Goal: Task Accomplishment & Management: Complete application form

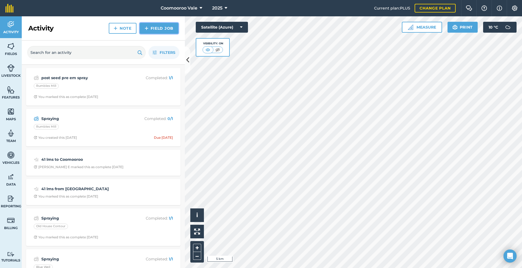
click at [160, 27] on link "Field Job" at bounding box center [159, 28] width 39 height 11
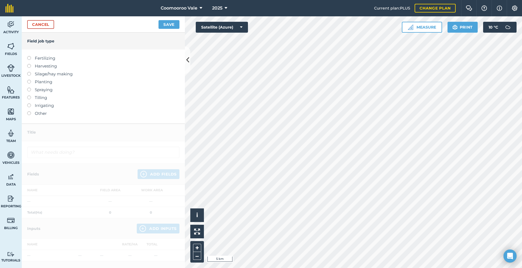
click at [30, 88] on label at bounding box center [31, 88] width 8 height 0
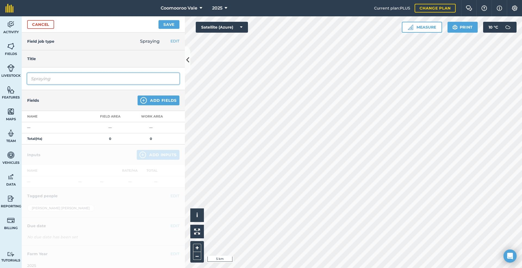
click at [59, 80] on input "Spraying" at bounding box center [103, 78] width 152 height 11
type input "Spraying Oats"
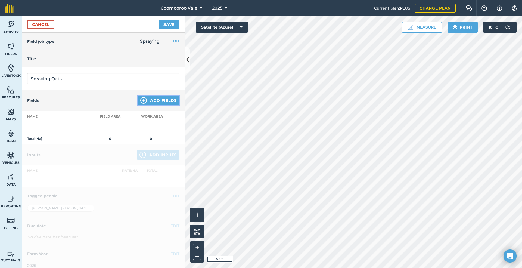
click at [159, 100] on button "Add Fields" at bounding box center [159, 100] width 42 height 10
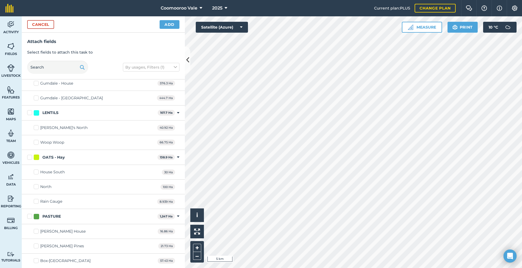
scroll to position [390, 0]
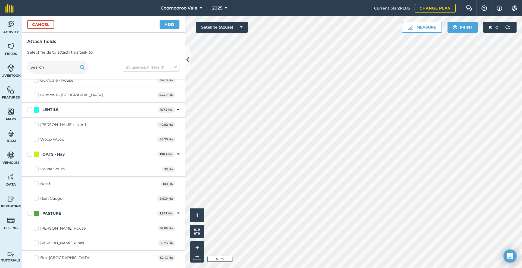
click at [36, 186] on label "North" at bounding box center [43, 184] width 18 height 6
click at [36, 184] on input "North" at bounding box center [36, 183] width 4 height 4
checkbox input "true"
click at [170, 23] on button "Add" at bounding box center [170, 24] width 20 height 9
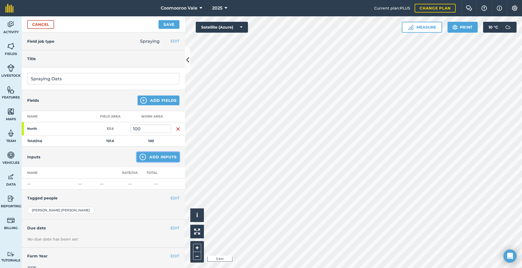
click at [154, 157] on button "Add Inputs" at bounding box center [158, 157] width 43 height 10
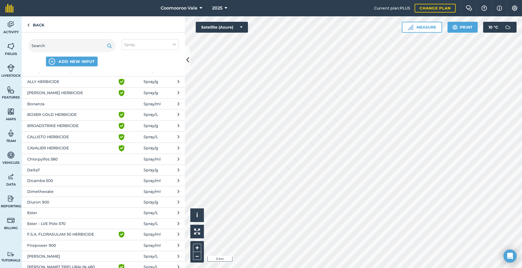
scroll to position [27, 0]
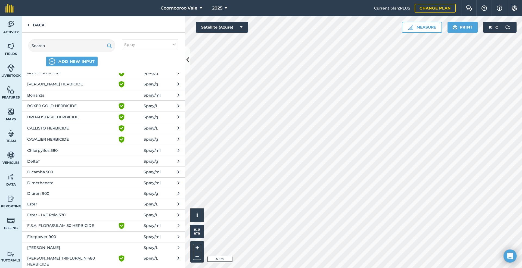
click at [77, 216] on span "Ester - LVE Polo 570" at bounding box center [71, 215] width 89 height 6
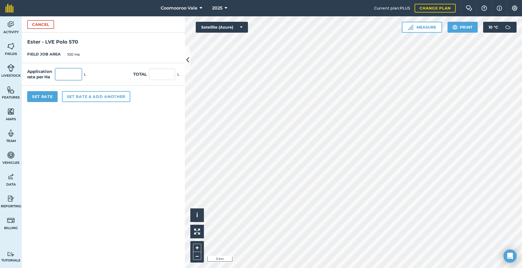
click at [70, 75] on input "text" at bounding box center [68, 74] width 26 height 11
type input "0.44"
type input "44"
click at [46, 95] on button "Set Rate" at bounding box center [42, 96] width 30 height 11
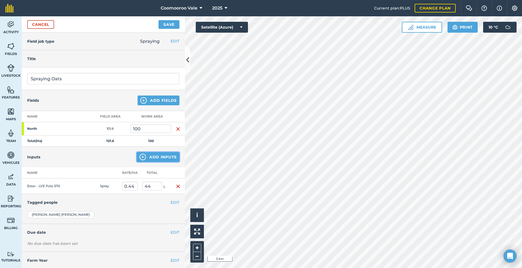
click at [154, 157] on button "Add Inputs" at bounding box center [158, 157] width 43 height 10
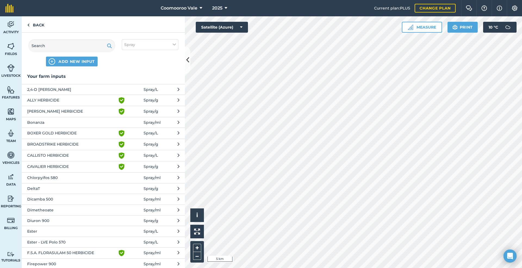
click at [51, 123] on span "Bonanza" at bounding box center [71, 122] width 89 height 6
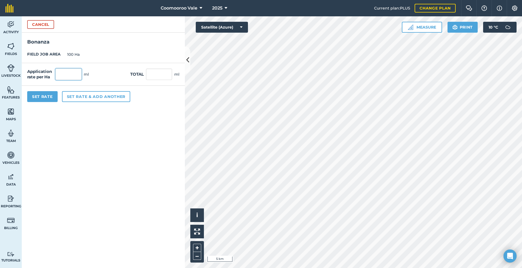
click at [71, 76] on input "text" at bounding box center [68, 74] width 26 height 11
type input "50"
type input "5,000"
click at [40, 96] on button "Set Rate" at bounding box center [42, 96] width 30 height 11
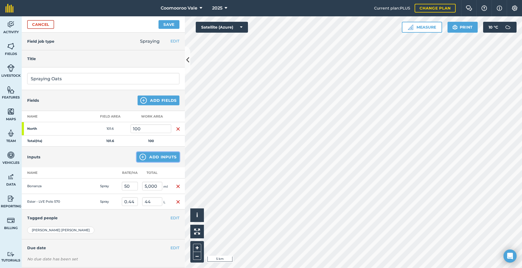
click at [159, 157] on button "Add Inputs" at bounding box center [158, 157] width 43 height 10
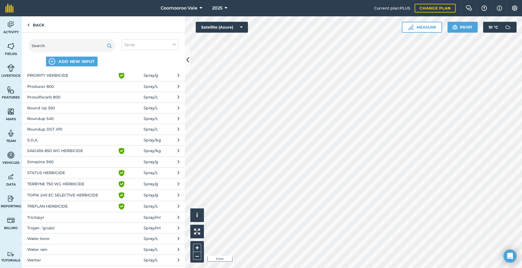
scroll to position [390, 0]
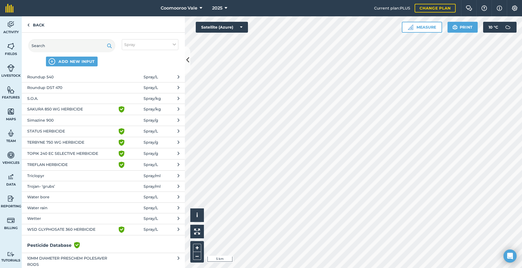
click at [60, 217] on span "Wetter" at bounding box center [71, 218] width 89 height 6
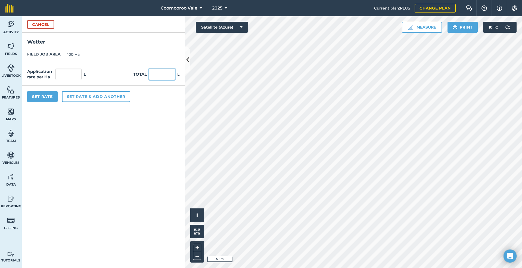
click at [164, 72] on input "text" at bounding box center [162, 74] width 26 height 11
type input "12"
type input "0.12"
click at [40, 95] on button "Set Rate" at bounding box center [42, 96] width 30 height 11
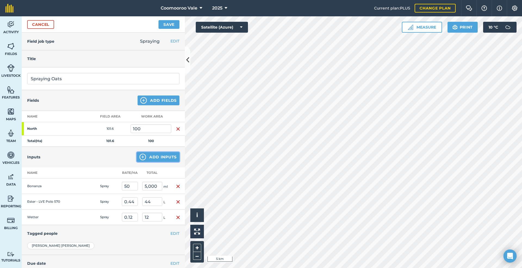
click at [151, 156] on button "Add Inputs" at bounding box center [158, 157] width 43 height 10
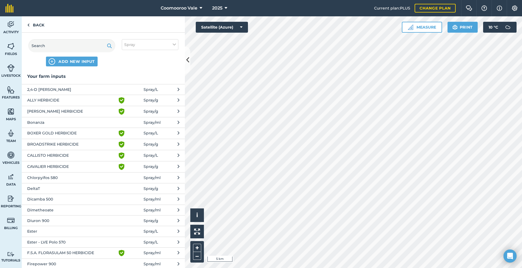
click at [46, 188] on span "DeltaT" at bounding box center [71, 188] width 89 height 6
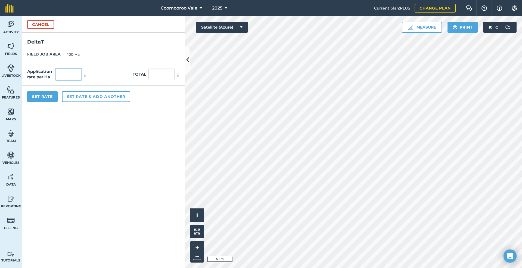
click at [69, 75] on input "text" at bounding box center [68, 74] width 26 height 11
type input "2"
type input "200"
click at [42, 95] on button "Set Rate" at bounding box center [42, 96] width 30 height 11
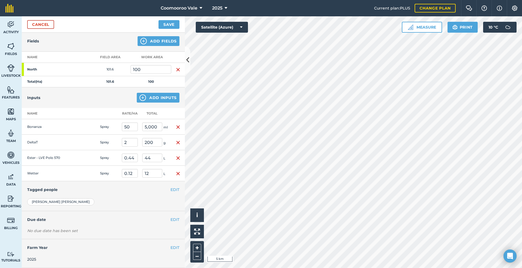
scroll to position [64, 0]
drag, startPoint x: 169, startPoint y: 219, endPoint x: 163, endPoint y: 219, distance: 5.4
click at [171, 219] on button "EDIT" at bounding box center [175, 219] width 9 height 6
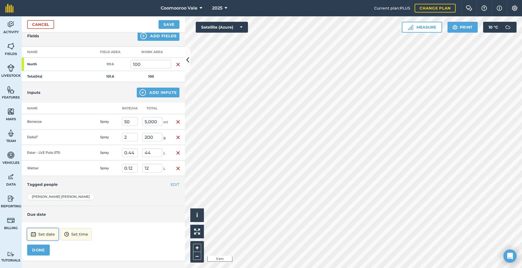
click at [44, 238] on button "Set date" at bounding box center [42, 234] width 31 height 12
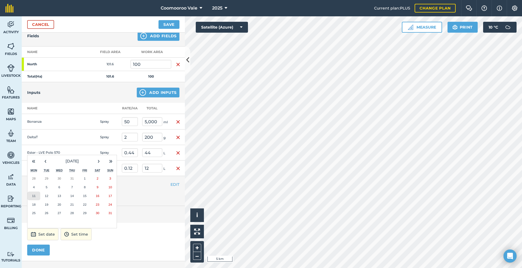
click at [34, 197] on abbr "11" at bounding box center [34, 196] width 4 height 4
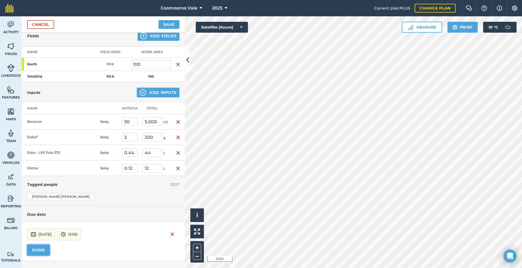
click at [38, 255] on button "DONE" at bounding box center [38, 249] width 23 height 11
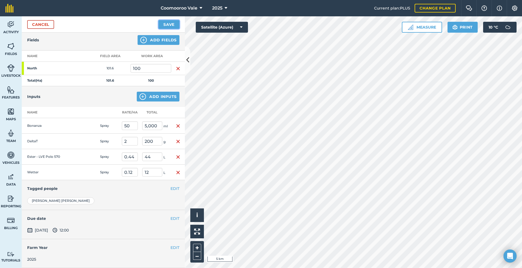
click at [171, 24] on button "Save" at bounding box center [169, 24] width 21 height 9
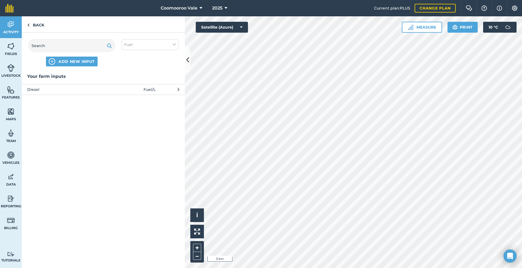
click at [80, 89] on span "Diesel" at bounding box center [71, 89] width 89 height 6
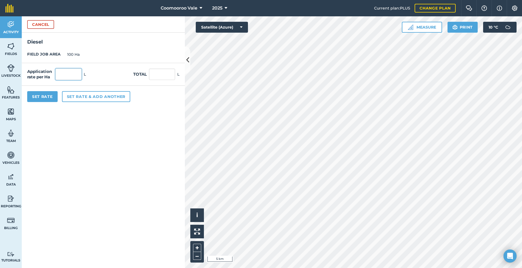
click at [78, 75] on input "text" at bounding box center [68, 74] width 26 height 11
type input "0.5"
type input "50"
click at [44, 93] on button "Set Rate" at bounding box center [42, 96] width 30 height 11
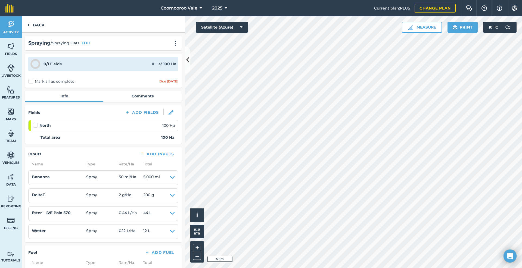
click at [35, 122] on label at bounding box center [36, 122] width 7 height 0
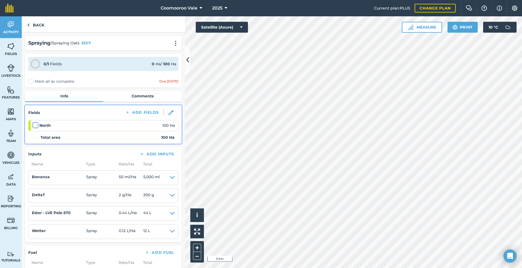
click at [35, 125] on input "checkbox" at bounding box center [35, 124] width 4 height 4
checkbox input "false"
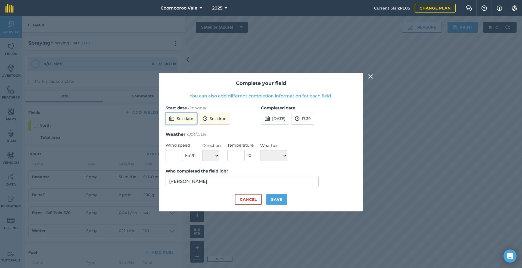
click at [187, 117] on button "Set date" at bounding box center [181, 119] width 31 height 12
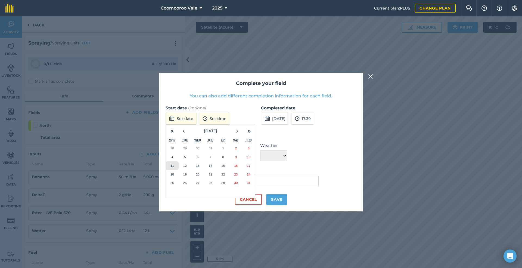
click at [172, 164] on abbr "11" at bounding box center [173, 166] width 4 height 4
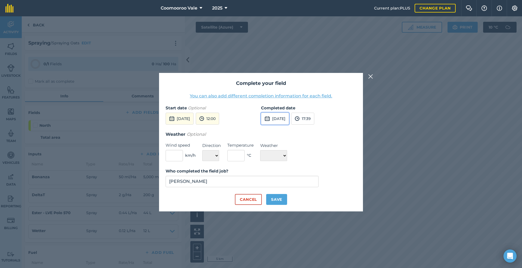
click at [283, 117] on button "[DATE]" at bounding box center [275, 119] width 28 height 12
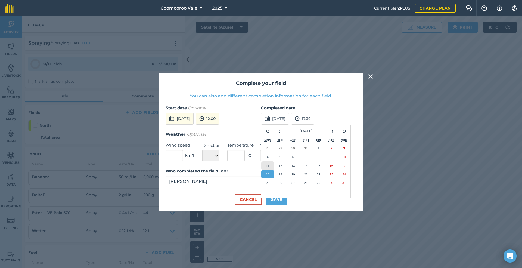
click at [267, 164] on abbr "11" at bounding box center [268, 166] width 4 height 4
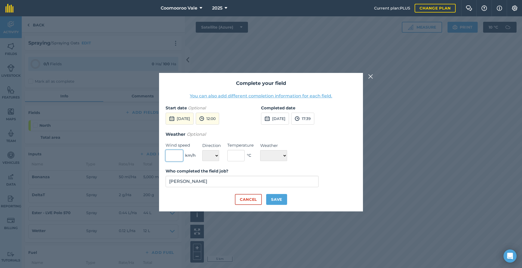
click at [174, 154] on input "text" at bounding box center [174, 155] width 17 height 11
type input "5"
click at [216, 155] on select "N NE E SE S SW W NW" at bounding box center [210, 155] width 17 height 11
select select "NW"
click at [202, 150] on select "N NE E SE S SW W NW" at bounding box center [210, 155] width 17 height 11
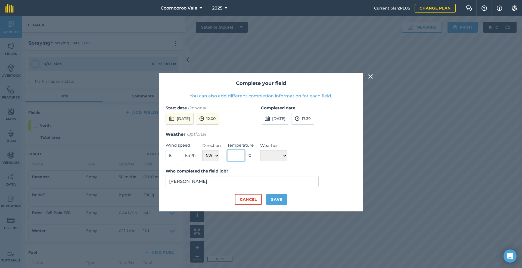
click at [240, 154] on input "text" at bounding box center [235, 155] width 17 height 11
type input "16"
click at [273, 154] on select "☀️ Sunny 🌧 Rainy ⛅️ Cloudy 🌨 Snow ❄️ Icy" at bounding box center [273, 155] width 27 height 11
select select "Sunny"
click at [260, 150] on select "☀️ Sunny 🌧 Rainy ⛅️ Cloudy 🌨 Snow ❄️ Icy" at bounding box center [273, 155] width 27 height 11
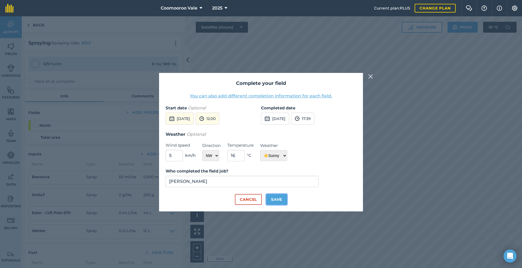
click at [275, 197] on button "Save" at bounding box center [276, 199] width 21 height 11
checkbox input "true"
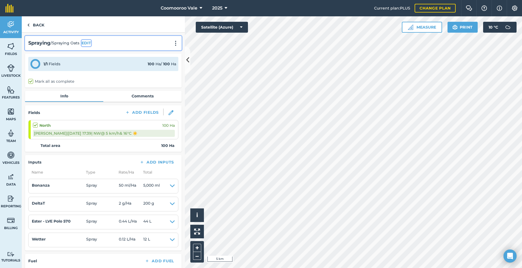
click at [86, 41] on button "EDIT" at bounding box center [87, 43] width 10 height 6
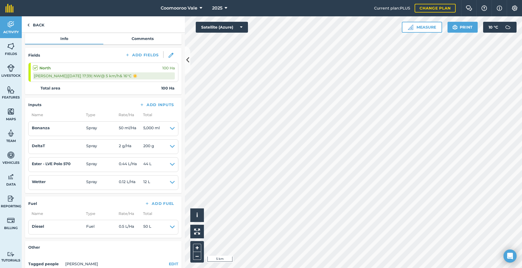
scroll to position [163, 0]
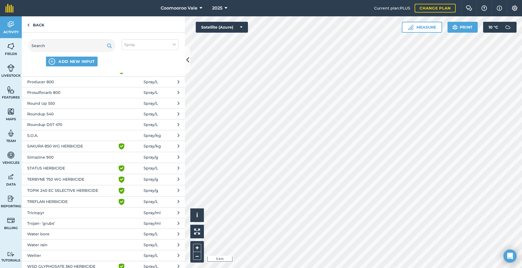
scroll to position [354, 0]
click at [65, 230] on span "Water bore" at bounding box center [71, 233] width 89 height 6
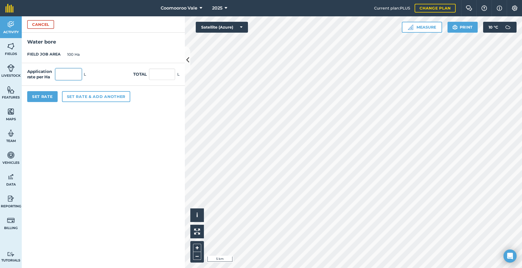
click at [74, 76] on input "text" at bounding box center [68, 74] width 26 height 11
type input "70"
type input "7,000"
click at [40, 95] on button "Set Rate" at bounding box center [42, 96] width 30 height 11
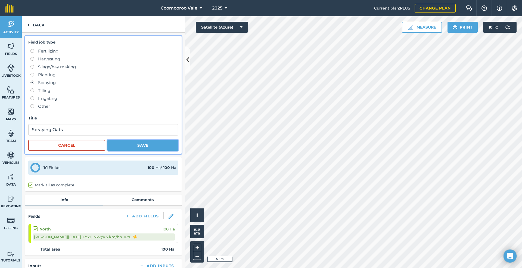
click at [151, 144] on button "Save" at bounding box center [142, 145] width 71 height 11
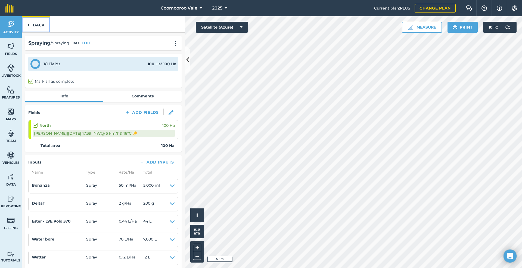
click at [36, 24] on link "Back" at bounding box center [36, 24] width 28 height 16
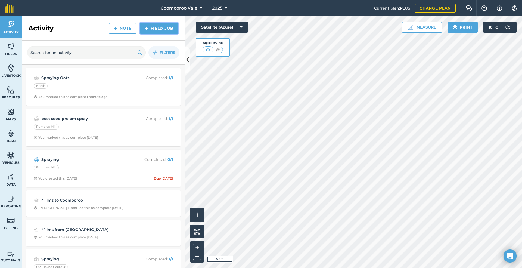
click at [166, 26] on link "Field Job" at bounding box center [159, 28] width 39 height 11
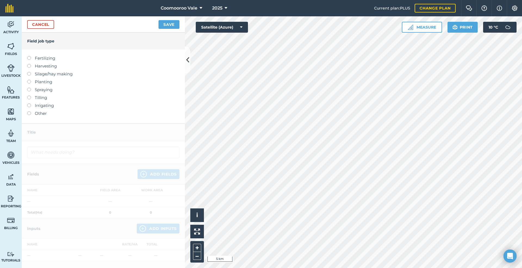
click at [30, 88] on label at bounding box center [31, 88] width 8 height 0
type input "Spraying"
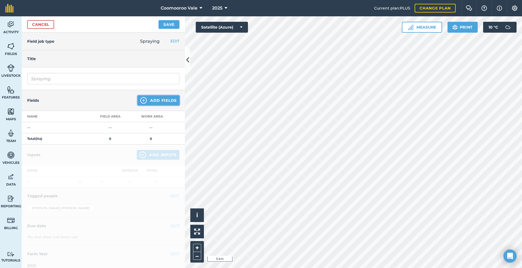
click at [160, 100] on button "Add Fields" at bounding box center [159, 100] width 42 height 10
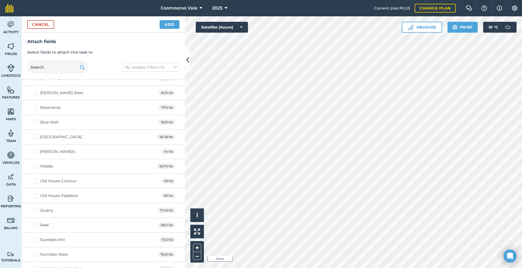
scroll to position [938, 0]
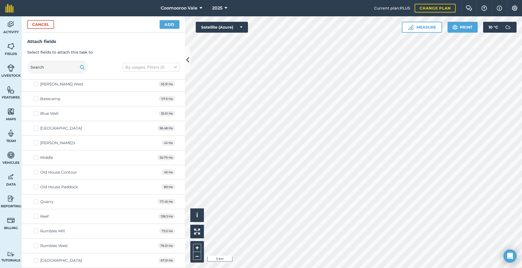
click at [49, 245] on div "Rumbles West" at bounding box center [54, 246] width 28 height 6
click at [37, 245] on input "Rumbles West" at bounding box center [36, 245] width 4 height 4
checkbox input "true"
click at [170, 24] on button "Add" at bounding box center [170, 24] width 20 height 9
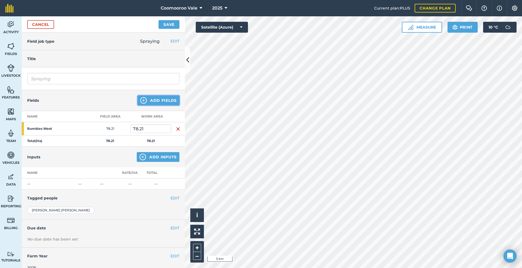
click at [151, 100] on button "Add Fields" at bounding box center [159, 100] width 42 height 10
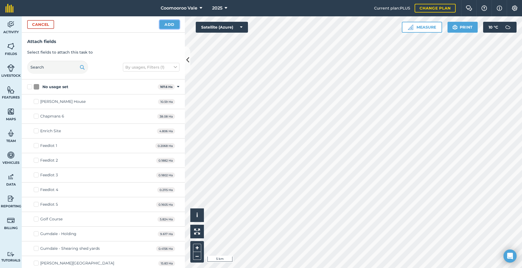
click at [170, 24] on button "Add" at bounding box center [170, 24] width 20 height 9
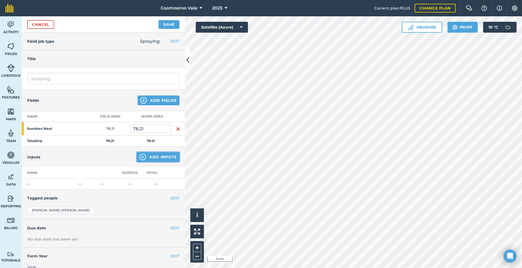
click at [150, 157] on button "Add Inputs" at bounding box center [158, 157] width 43 height 10
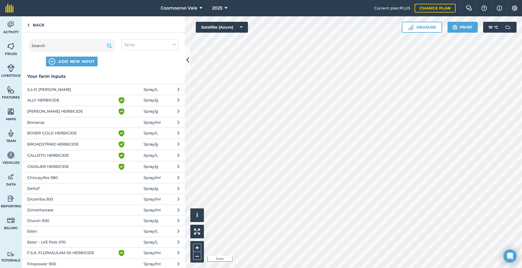
click at [74, 242] on span "Ester - LVE Polo 570" at bounding box center [71, 242] width 89 height 6
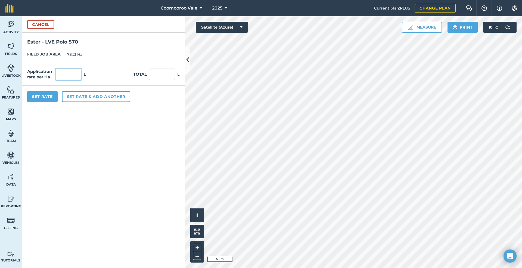
click at [76, 73] on input "text" at bounding box center [68, 74] width 26 height 11
type input "0.44"
type input "34.412"
click at [44, 94] on button "Set Rate" at bounding box center [42, 96] width 30 height 11
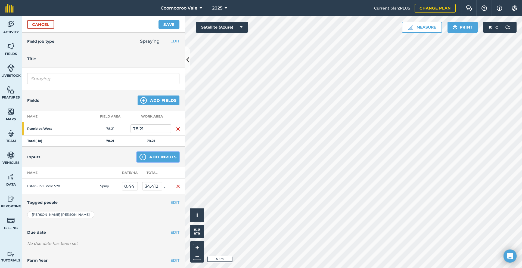
click at [160, 156] on button "Add Inputs" at bounding box center [158, 157] width 43 height 10
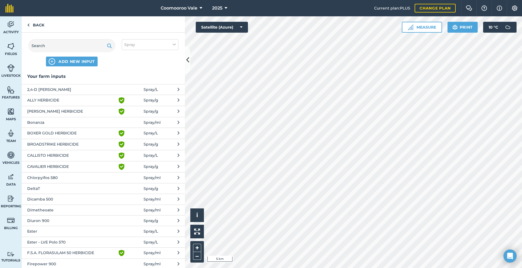
click at [46, 121] on span "Bonanza" at bounding box center [71, 122] width 89 height 6
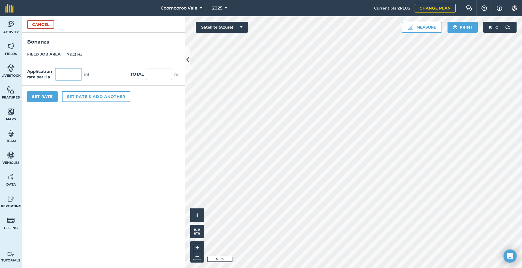
click at [78, 74] on input "text" at bounding box center [68, 74] width 26 height 11
type input "."
type input "35"
type input "2,737.35"
click at [47, 94] on button "Set Rate" at bounding box center [42, 96] width 30 height 11
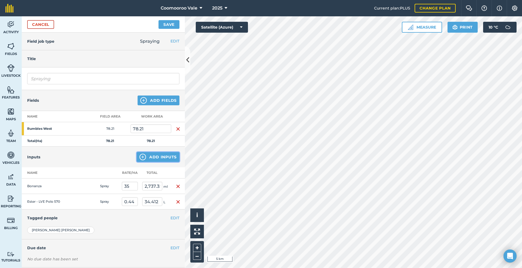
click at [152, 154] on button "Add Inputs" at bounding box center [158, 157] width 43 height 10
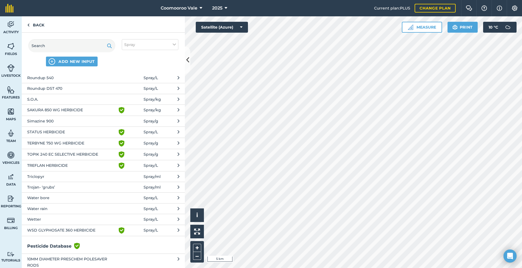
scroll to position [390, 0]
click at [47, 215] on span "Wetter" at bounding box center [71, 218] width 89 height 6
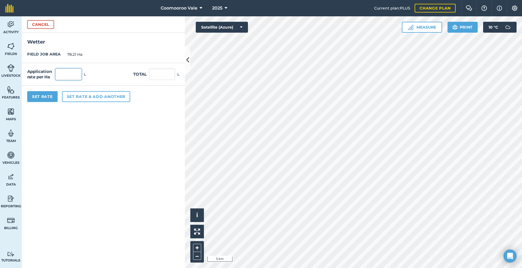
click at [75, 75] on input "text" at bounding box center [68, 74] width 26 height 11
click at [162, 76] on input "text" at bounding box center [162, 74] width 26 height 11
type input "12"
type input "0.153"
click at [46, 94] on button "Set Rate" at bounding box center [42, 96] width 30 height 11
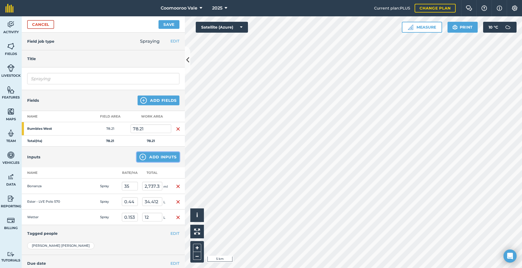
click at [146, 156] on button "Add Inputs" at bounding box center [158, 157] width 43 height 10
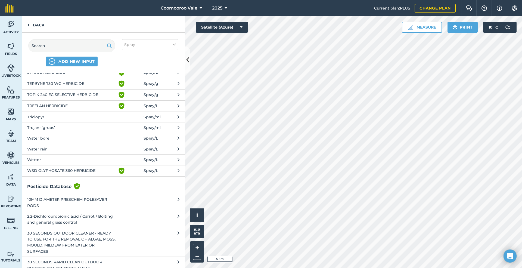
scroll to position [453, 0]
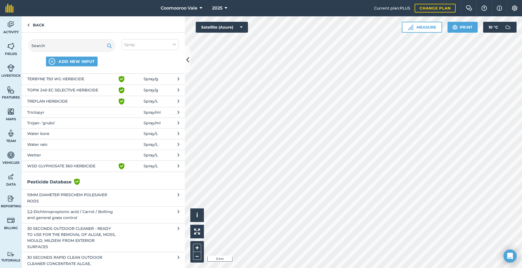
click at [54, 131] on span "Water bore" at bounding box center [71, 134] width 89 height 6
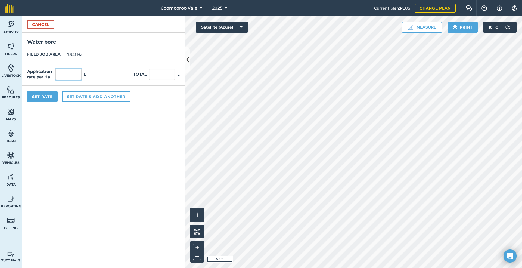
click at [75, 76] on input "text" at bounding box center [68, 74] width 26 height 11
type input "75"
type input "5,865.75"
click at [46, 96] on button "Set Rate" at bounding box center [42, 96] width 30 height 11
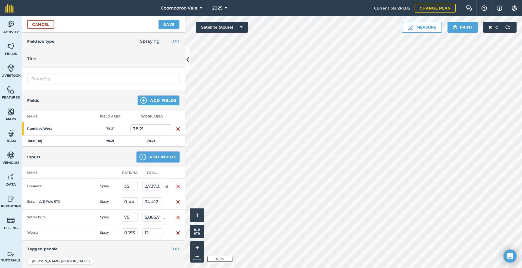
click at [155, 155] on button "Add Inputs" at bounding box center [158, 157] width 43 height 10
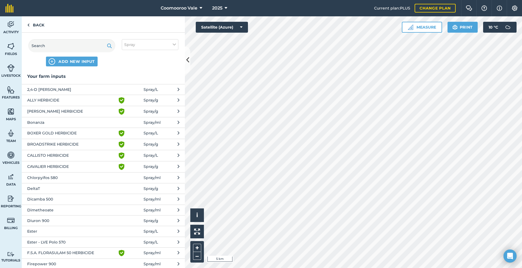
click at [48, 188] on span "DeltaT" at bounding box center [71, 188] width 89 height 6
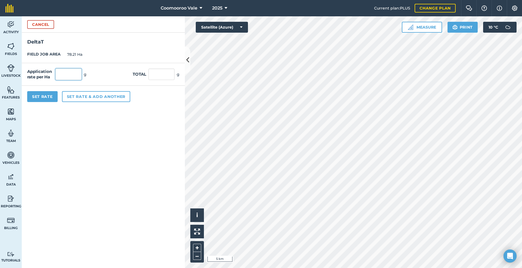
click at [73, 73] on input "text" at bounding box center [68, 74] width 26 height 11
type input "2"
type input "156.42"
click at [44, 96] on button "Set Rate" at bounding box center [42, 96] width 30 height 11
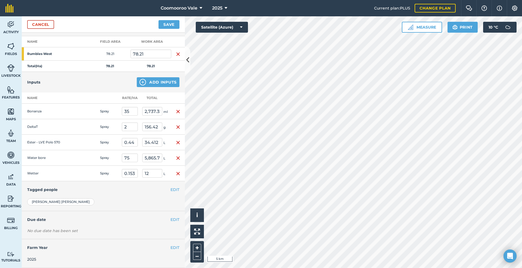
scroll to position [80, 0]
click at [171, 218] on button "EDIT" at bounding box center [175, 219] width 9 height 6
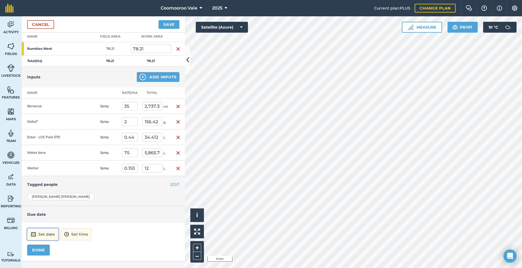
click at [42, 237] on button "Set date" at bounding box center [42, 234] width 31 height 12
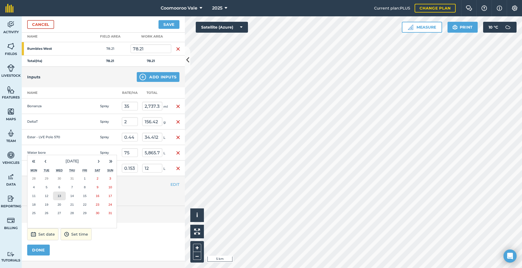
click at [59, 197] on abbr "13" at bounding box center [60, 196] width 4 height 4
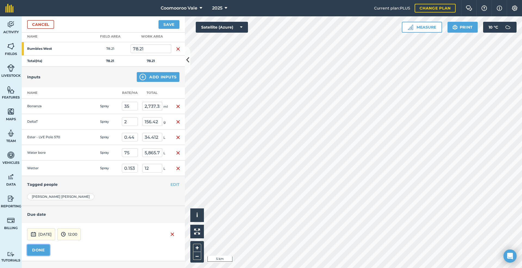
click at [37, 253] on button "DONE" at bounding box center [38, 249] width 23 height 11
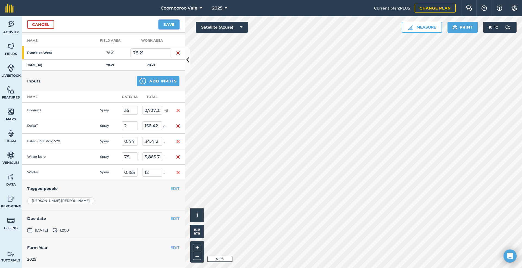
click at [169, 23] on button "Save" at bounding box center [169, 24] width 21 height 9
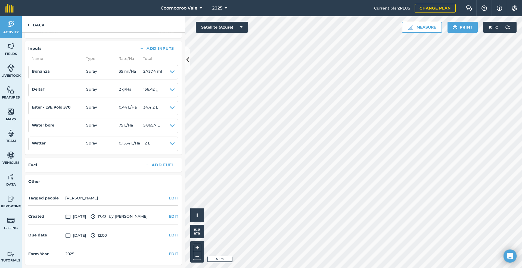
scroll to position [106, 0]
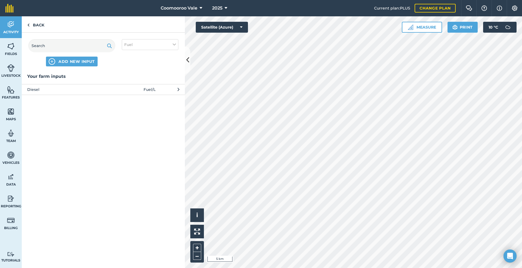
click at [101, 88] on span "Diesel" at bounding box center [71, 89] width 89 height 6
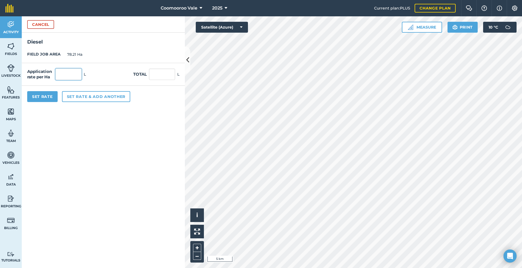
click at [78, 77] on input "text" at bounding box center [68, 74] width 26 height 11
type input "0.5"
type input "39.105"
click at [44, 95] on button "Set Rate" at bounding box center [42, 96] width 30 height 11
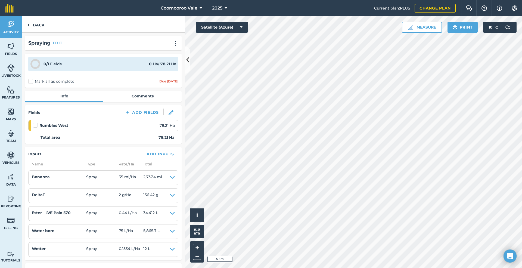
click at [36, 122] on label at bounding box center [36, 122] width 7 height 0
click at [36, 125] on input "checkbox" at bounding box center [35, 124] width 4 height 4
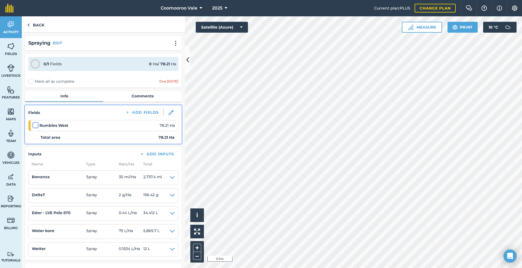
checkbox input "false"
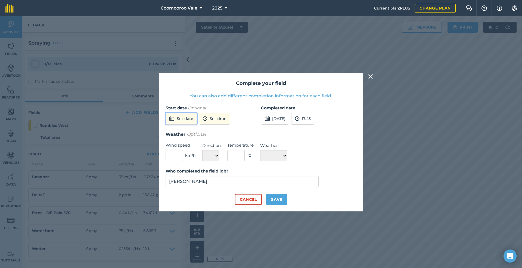
click at [187, 118] on button "Set date" at bounding box center [181, 119] width 31 height 12
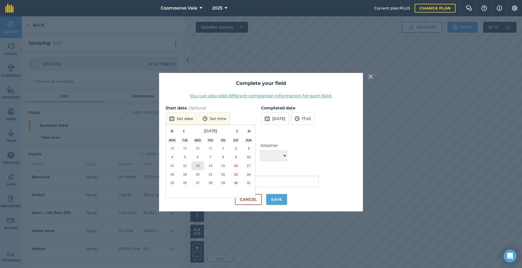
click at [198, 165] on abbr "13" at bounding box center [198, 166] width 4 height 4
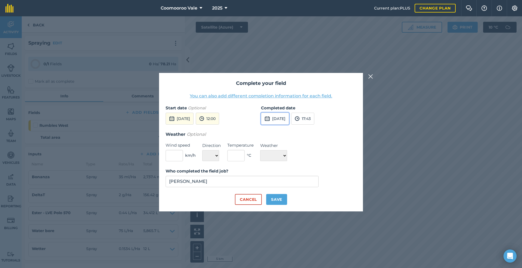
click at [281, 117] on button "[DATE]" at bounding box center [275, 119] width 28 height 12
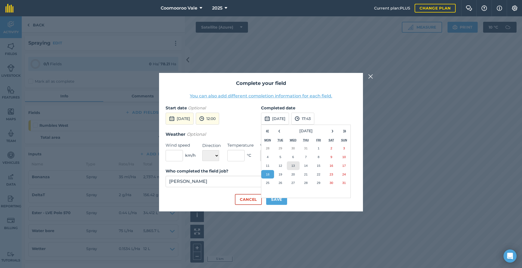
click at [293, 165] on abbr "13" at bounding box center [294, 166] width 4 height 4
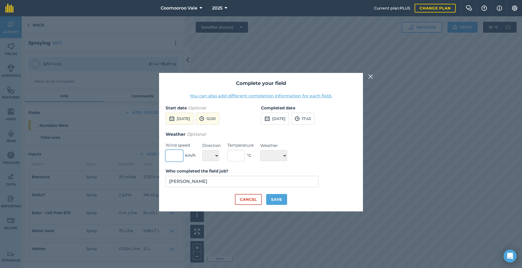
click at [174, 156] on input "text" at bounding box center [174, 155] width 17 height 11
type input "5"
click at [211, 156] on select "N NE E SE S SW W NW" at bounding box center [210, 155] width 17 height 11
select select "N"
click at [202, 150] on select "N NE E SE S SW W NW" at bounding box center [210, 155] width 17 height 11
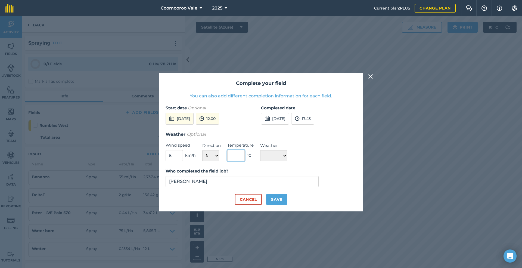
click at [239, 155] on input "text" at bounding box center [235, 155] width 17 height 11
type input "18"
click at [279, 156] on select "☀️ Sunny 🌧 Rainy ⛅️ Cloudy 🌨 Snow ❄️ Icy" at bounding box center [273, 155] width 27 height 11
select select "Sunny"
click at [260, 150] on select "☀️ Sunny 🌧 Rainy ⛅️ Cloudy 🌨 Snow ❄️ Icy" at bounding box center [273, 155] width 27 height 11
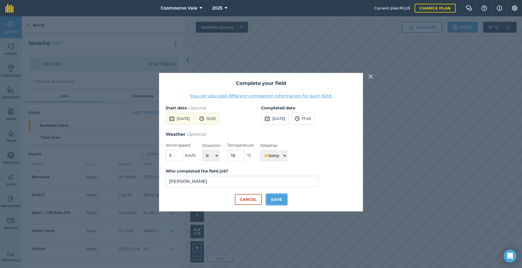
click at [275, 197] on button "Save" at bounding box center [276, 199] width 21 height 11
checkbox input "true"
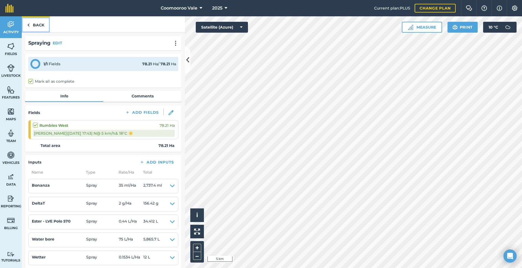
click at [41, 24] on link "Back" at bounding box center [36, 24] width 28 height 16
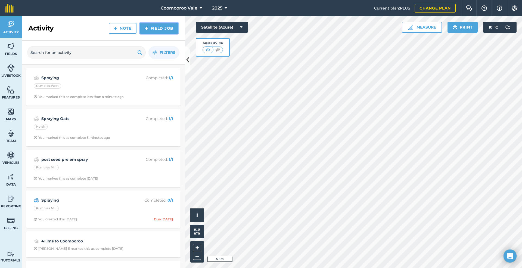
click at [169, 27] on link "Field Job" at bounding box center [159, 28] width 39 height 11
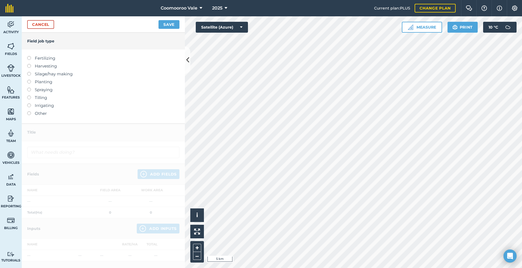
click at [29, 88] on label at bounding box center [31, 88] width 8 height 0
type input "Spraying"
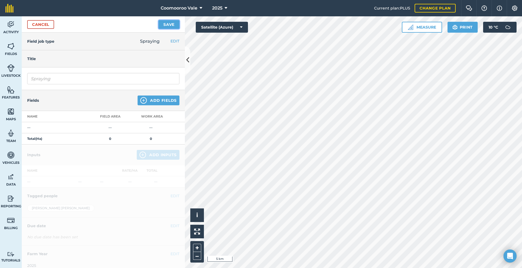
click at [175, 24] on button "Save" at bounding box center [169, 24] width 21 height 9
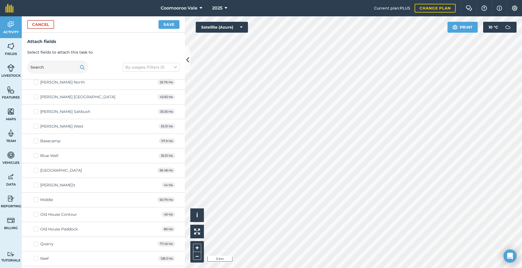
scroll to position [897, 0]
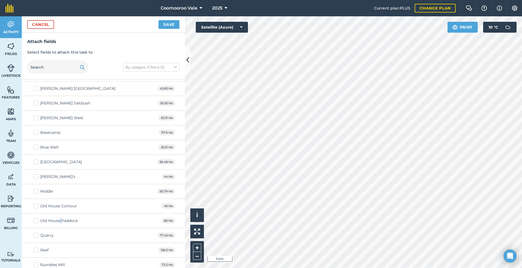
click at [61, 224] on div "Old House Paddock" at bounding box center [59, 221] width 38 height 6
click at [38, 224] on label "Old House Paddock" at bounding box center [56, 221] width 44 height 6
click at [37, 221] on input "Old House Paddock" at bounding box center [36, 220] width 4 height 4
checkbox input "true"
click at [175, 22] on button "Save" at bounding box center [169, 24] width 21 height 9
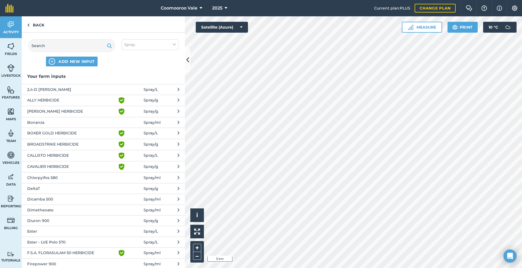
click at [75, 242] on span "Ester - LVE Polo 570" at bounding box center [71, 242] width 89 height 6
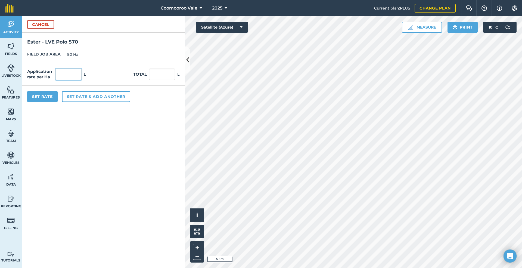
click at [77, 73] on input "text" at bounding box center [68, 74] width 26 height 11
type input "0.44"
type input "35.2"
click at [37, 95] on button "Set Rate" at bounding box center [42, 96] width 30 height 11
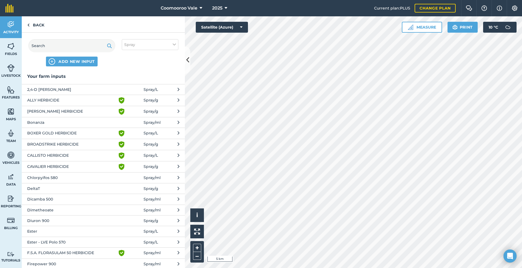
click at [47, 121] on span "Bonanza" at bounding box center [71, 122] width 89 height 6
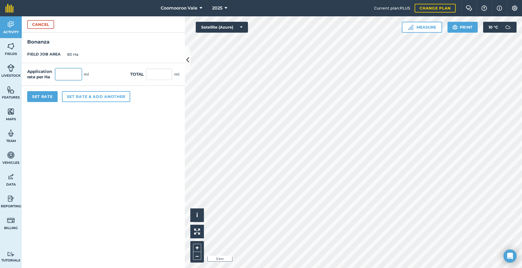
click at [74, 73] on input "text" at bounding box center [68, 74] width 26 height 11
type input "50"
type input "4,000"
click at [46, 95] on button "Set Rate" at bounding box center [42, 96] width 30 height 11
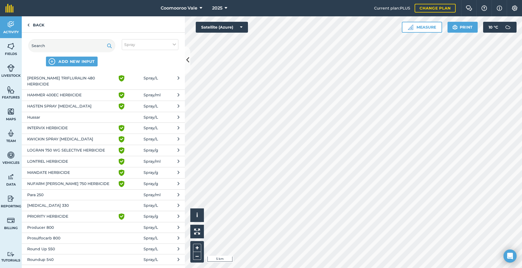
scroll to position [208, 0]
click at [79, 212] on span "PRIORITY HERBICIDE" at bounding box center [71, 215] width 89 height 7
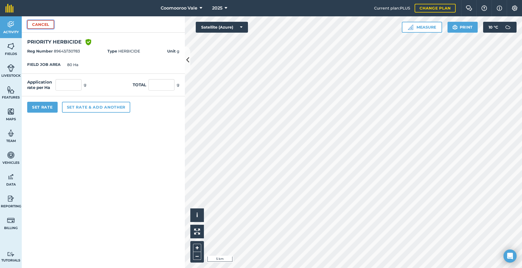
click at [46, 23] on button "Cancel" at bounding box center [40, 24] width 27 height 9
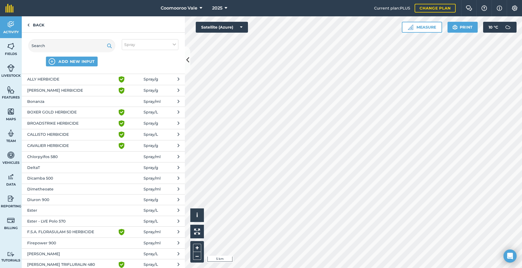
scroll to position [36, 0]
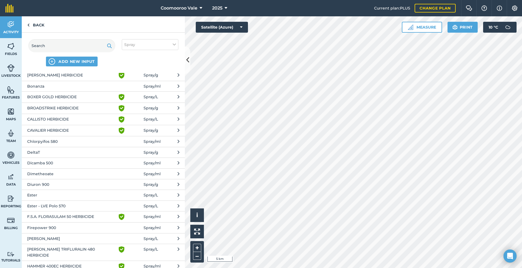
click at [83, 216] on span "F.S.A. FLORASULAM 50 HERBICIDE" at bounding box center [71, 216] width 89 height 7
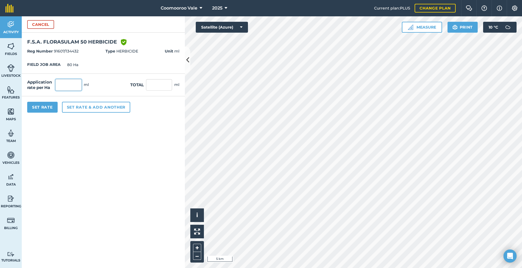
click at [72, 84] on input "text" at bounding box center [68, 84] width 26 height 11
type input "25"
type input "2,000"
click at [44, 106] on button "Set Rate" at bounding box center [42, 107] width 30 height 11
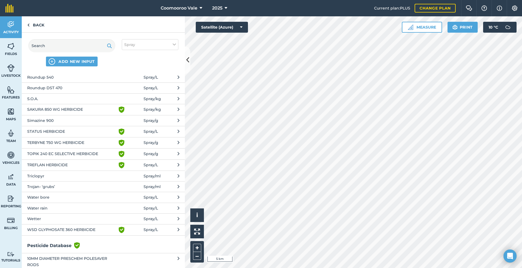
scroll to position [390, 0]
click at [44, 216] on span "Wetter" at bounding box center [71, 218] width 89 height 6
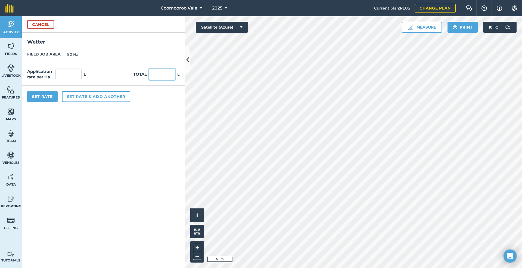
click at [160, 76] on input "text" at bounding box center [162, 74] width 26 height 11
type input "12"
type input "0.15"
click at [45, 96] on button "Set Rate" at bounding box center [42, 96] width 30 height 11
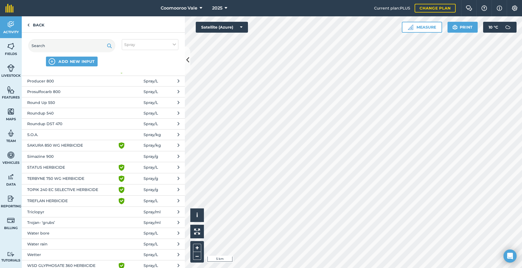
scroll to position [385, 0]
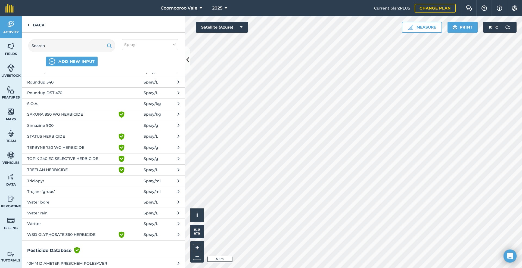
click at [50, 199] on span "Water bore" at bounding box center [71, 202] width 89 height 6
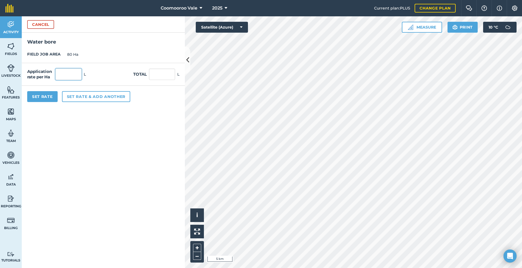
click at [73, 74] on input "text" at bounding box center [68, 74] width 26 height 11
type input "78"
type input "6,240"
click at [45, 96] on button "Set Rate" at bounding box center [42, 96] width 30 height 11
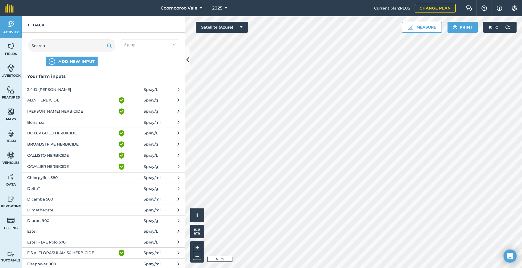
click at [37, 188] on span "DeltaT" at bounding box center [71, 188] width 89 height 6
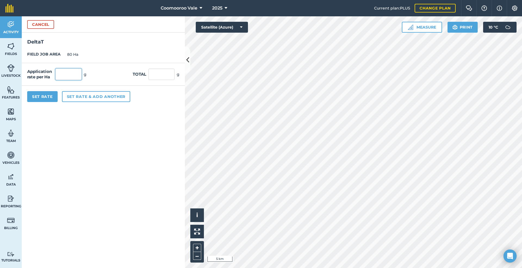
click at [76, 73] on input "text" at bounding box center [68, 74] width 26 height 11
type input "2"
type input "160"
click at [47, 95] on button "Set Rate" at bounding box center [42, 96] width 30 height 11
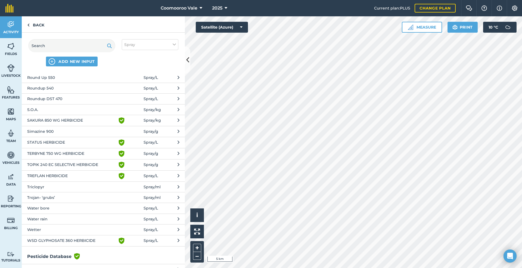
scroll to position [381, 0]
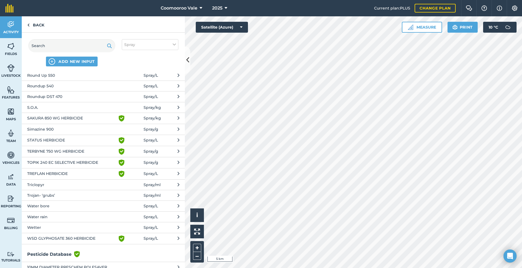
click at [68, 159] on span "TOPIK 240 EC SELECTIVE HERBICIDE" at bounding box center [71, 162] width 89 height 7
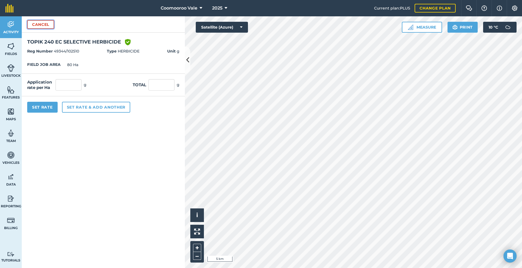
click at [44, 22] on button "Cancel" at bounding box center [40, 24] width 27 height 9
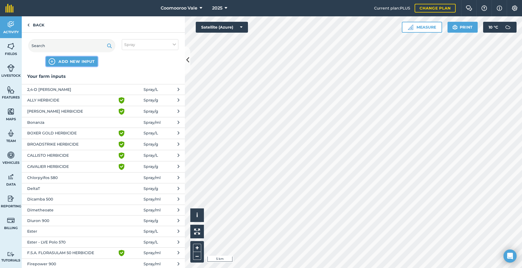
click at [84, 60] on span "ADD NEW INPUT" at bounding box center [76, 61] width 36 height 5
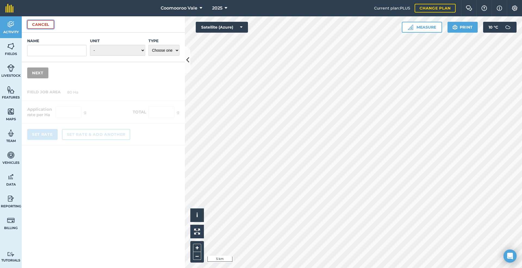
click at [41, 22] on button "Cancel" at bounding box center [40, 24] width 27 height 9
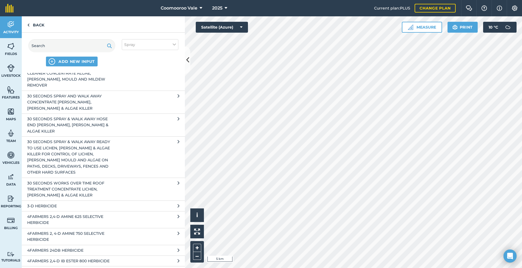
scroll to position [653, 0]
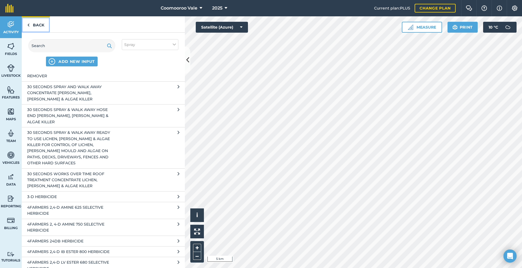
click at [40, 24] on link "Back" at bounding box center [36, 24] width 28 height 16
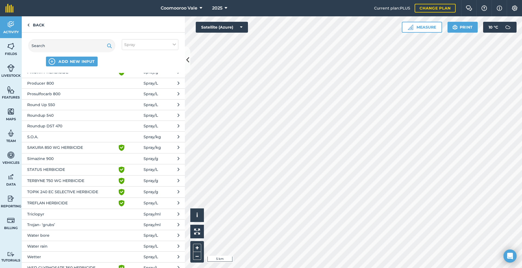
scroll to position [354, 0]
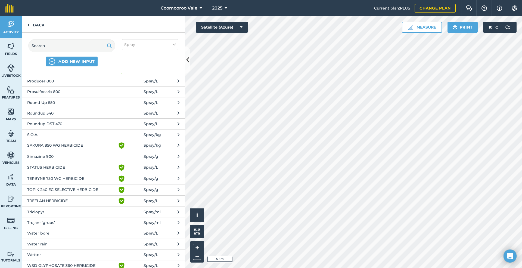
click at [68, 187] on span "TOPIK 240 EC SELECTIVE HERBICIDE" at bounding box center [71, 190] width 89 height 7
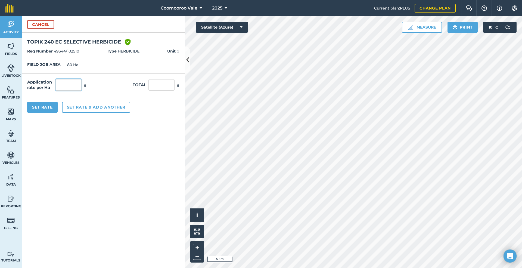
click at [73, 86] on input "text" at bounding box center [68, 84] width 26 height 11
type input "100"
type input "8,000"
click at [41, 107] on button "Set Rate" at bounding box center [42, 107] width 30 height 11
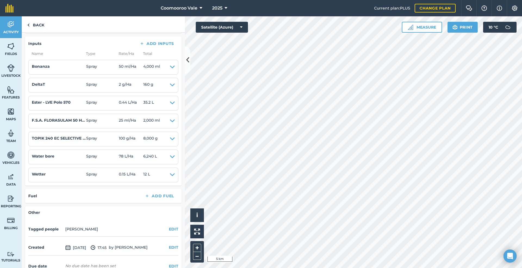
scroll to position [109, 0]
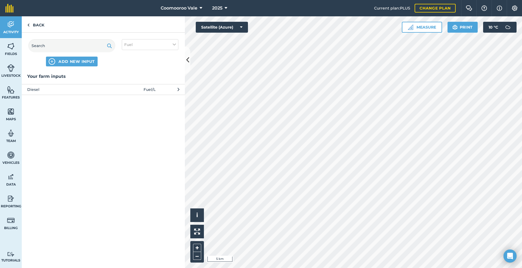
click at [110, 87] on span "Diesel" at bounding box center [71, 89] width 89 height 6
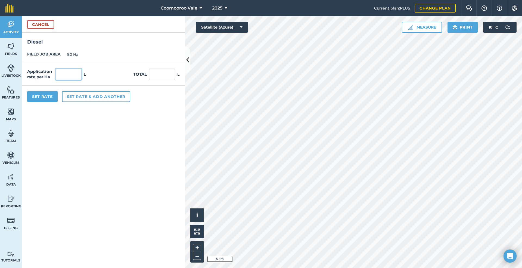
click at [72, 75] on input "text" at bounding box center [68, 74] width 26 height 11
type input "0.5"
type input "40"
click at [39, 96] on button "Set Rate" at bounding box center [42, 96] width 30 height 11
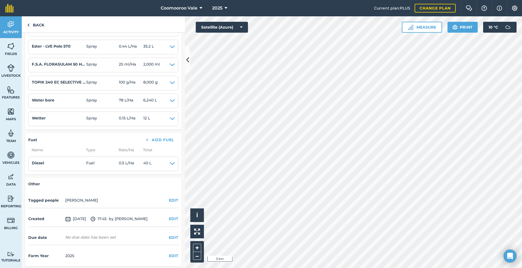
scroll to position [170, 0]
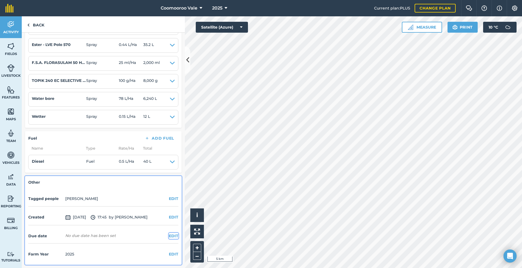
click at [169, 235] on button "EDIT" at bounding box center [174, 236] width 10 height 6
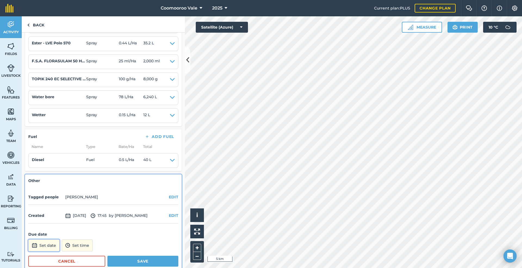
click at [49, 245] on button "Set date" at bounding box center [43, 245] width 31 height 12
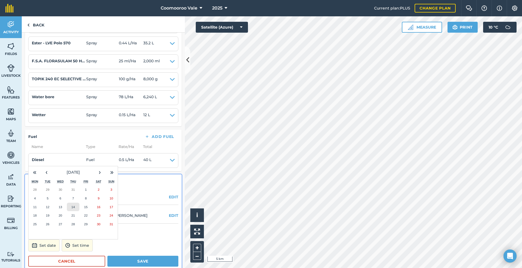
click at [73, 207] on abbr "14" at bounding box center [73, 207] width 4 height 4
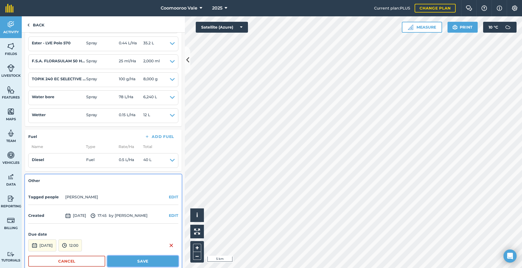
click at [148, 261] on button "Save" at bounding box center [142, 261] width 71 height 11
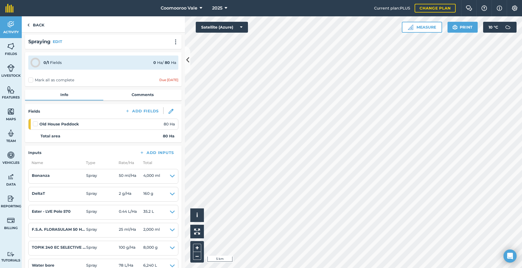
scroll to position [0, 0]
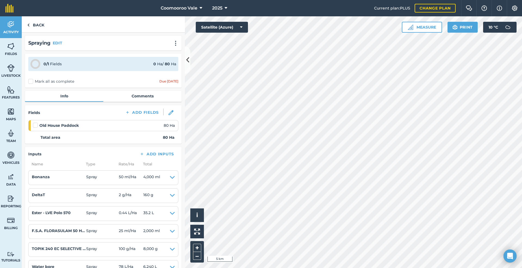
click at [33, 80] on label "Mark all as complete" at bounding box center [51, 82] width 46 height 6
click at [32, 80] on input "Mark all as complete" at bounding box center [30, 81] width 4 height 4
checkbox input "false"
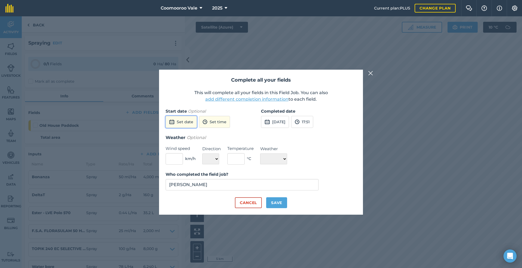
click at [184, 120] on button "Set date" at bounding box center [181, 122] width 31 height 12
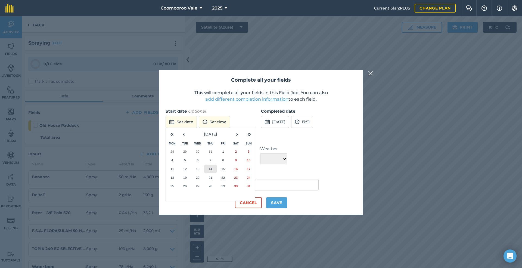
click at [210, 167] on abbr "14" at bounding box center [211, 169] width 4 height 4
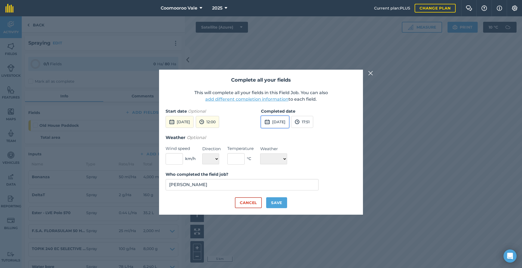
click at [288, 120] on button "[DATE]" at bounding box center [275, 122] width 28 height 12
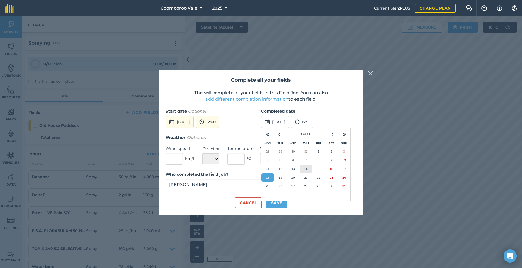
click at [307, 168] on abbr "14" at bounding box center [306, 169] width 4 height 4
click at [175, 158] on input "text" at bounding box center [174, 158] width 17 height 11
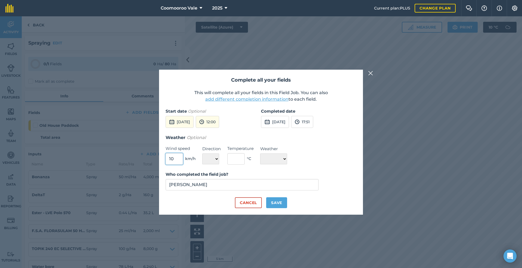
type input "10"
click at [209, 157] on select "N NE E SE S SW W NW" at bounding box center [210, 158] width 17 height 11
select select "E"
click at [202, 153] on select "N NE E SE S SW W NW" at bounding box center [210, 158] width 17 height 11
click at [236, 157] on input "text" at bounding box center [235, 158] width 17 height 11
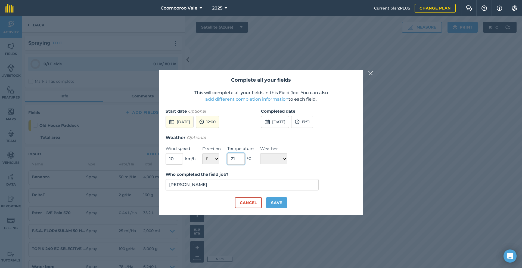
type input "21"
drag, startPoint x: 270, startPoint y: 155, endPoint x: 271, endPoint y: 158, distance: 3.4
click at [271, 156] on select "☀️ Sunny 🌧 Rainy ⛅️ Cloudy 🌨 Snow ❄️ Icy" at bounding box center [273, 158] width 27 height 11
select select "Sunny"
click at [260, 153] on select "☀️ Sunny 🌧 Rainy ⛅️ Cloudy 🌨 Snow ❄️ Icy" at bounding box center [273, 158] width 27 height 11
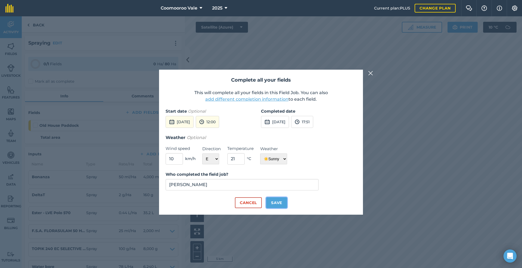
click at [274, 201] on button "Save" at bounding box center [276, 202] width 21 height 11
checkbox input "true"
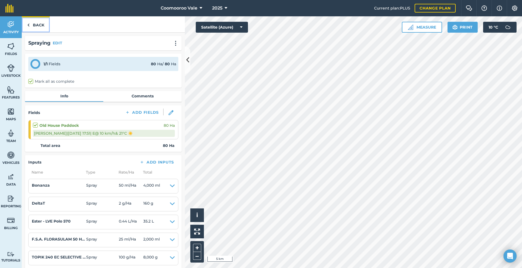
click at [38, 24] on link "Back" at bounding box center [36, 24] width 28 height 16
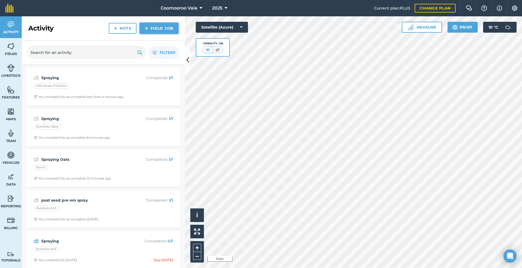
click at [160, 27] on link "Field Job" at bounding box center [159, 28] width 39 height 11
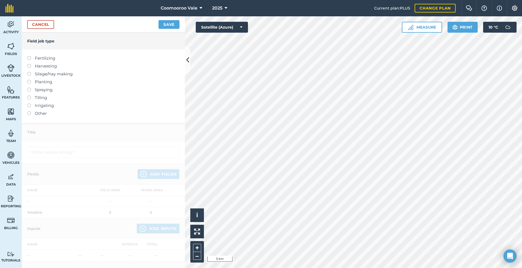
click at [30, 88] on label at bounding box center [31, 88] width 8 height 0
type input "Spraying"
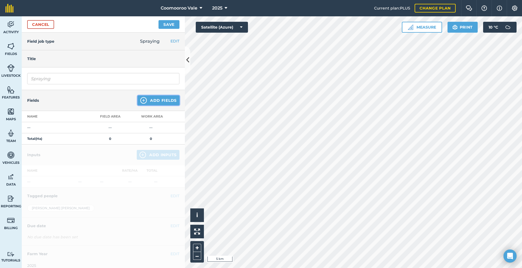
click at [164, 99] on button "Add Fields" at bounding box center [159, 100] width 42 height 10
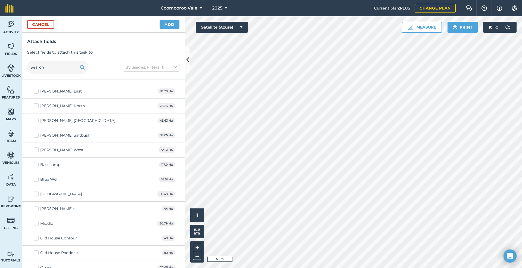
scroll to position [861, 0]
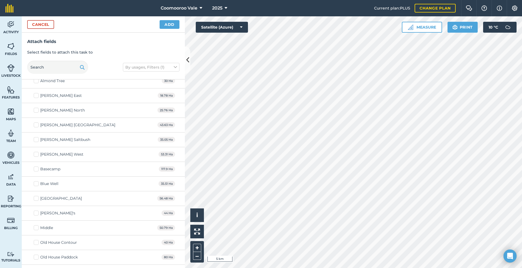
click at [38, 128] on label "[PERSON_NAME] [GEOGRAPHIC_DATA]" at bounding box center [75, 125] width 82 height 6
click at [37, 126] on input "[PERSON_NAME] [GEOGRAPHIC_DATA]" at bounding box center [36, 124] width 4 height 4
checkbox input "true"
click at [169, 24] on button "Add" at bounding box center [170, 24] width 20 height 9
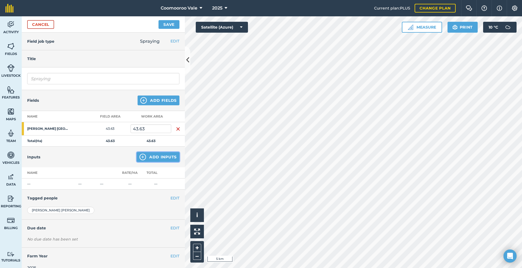
click at [149, 156] on button "Add Inputs" at bounding box center [158, 157] width 43 height 10
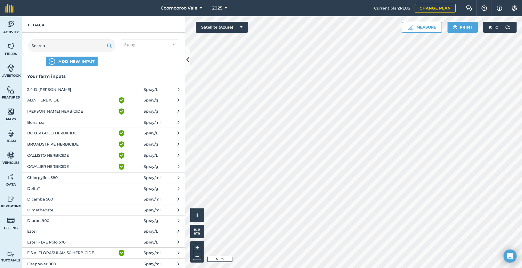
click at [74, 241] on span "Ester - LVE Polo 570" at bounding box center [71, 242] width 89 height 6
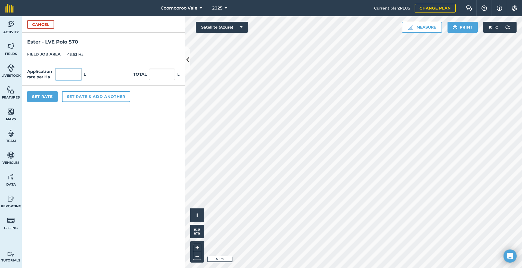
click at [70, 73] on input "text" at bounding box center [68, 74] width 26 height 11
type input "0.44"
type input "19.197"
click at [47, 95] on button "Set Rate" at bounding box center [42, 96] width 30 height 11
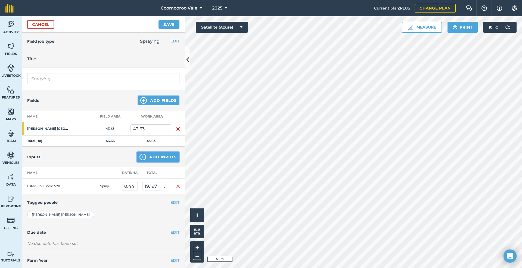
click at [160, 156] on button "Add Inputs" at bounding box center [158, 157] width 43 height 10
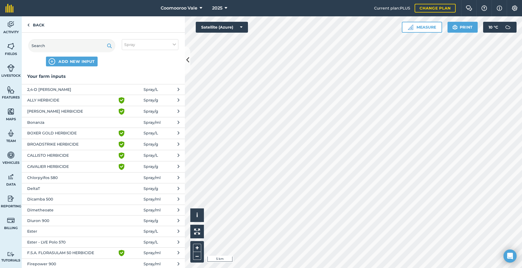
click at [53, 121] on span "Bonanza" at bounding box center [71, 122] width 89 height 6
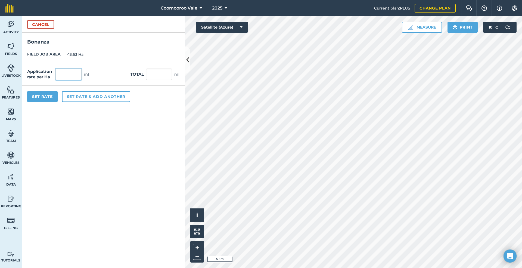
click at [77, 72] on input "text" at bounding box center [68, 74] width 26 height 11
type input "50"
type input "2,181.5"
click at [43, 94] on button "Set Rate" at bounding box center [42, 96] width 30 height 11
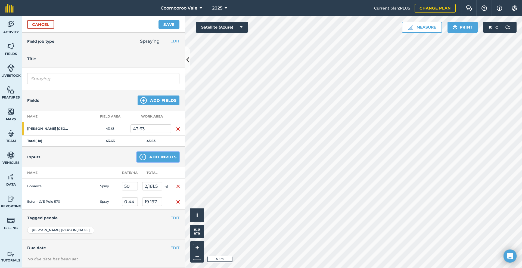
click at [154, 158] on button "Add Inputs" at bounding box center [158, 157] width 43 height 10
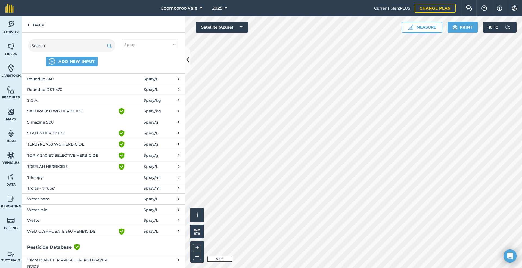
scroll to position [381, 0]
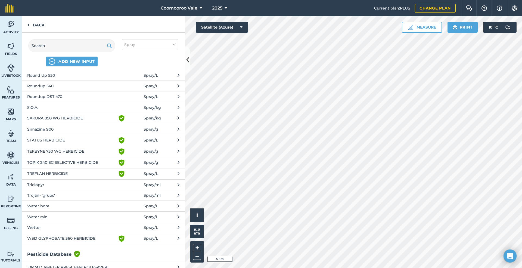
click at [45, 225] on span "Wetter" at bounding box center [71, 227] width 89 height 6
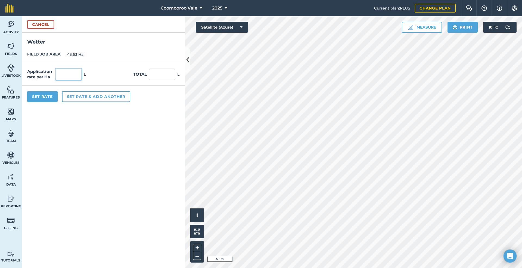
click at [76, 72] on input "text" at bounding box center [68, 74] width 26 height 11
click at [170, 77] on input "text" at bounding box center [162, 74] width 26 height 11
type input "12"
type input "0.275"
click at [46, 94] on button "Set Rate" at bounding box center [42, 96] width 30 height 11
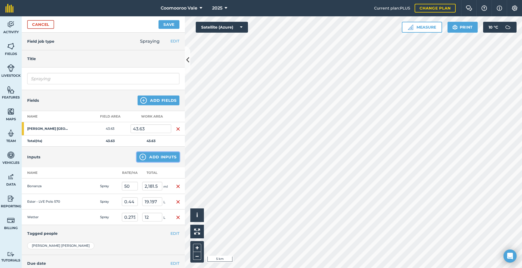
click at [161, 154] on button "Add Inputs" at bounding box center [158, 157] width 43 height 10
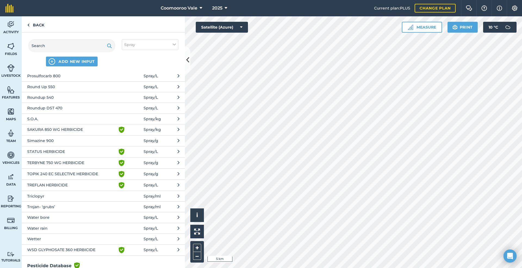
scroll to position [371, 0]
click at [56, 213] on span "Water bore" at bounding box center [71, 215] width 89 height 6
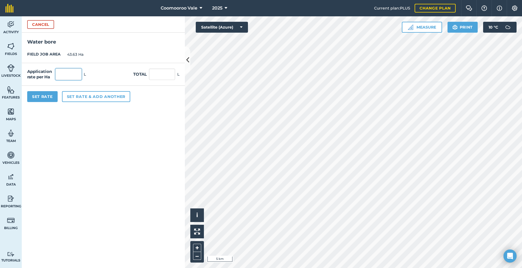
click at [75, 71] on input "text" at bounding box center [68, 74] width 26 height 11
type input "80"
type input "3,490.4"
click at [46, 95] on button "Set Rate" at bounding box center [42, 96] width 30 height 11
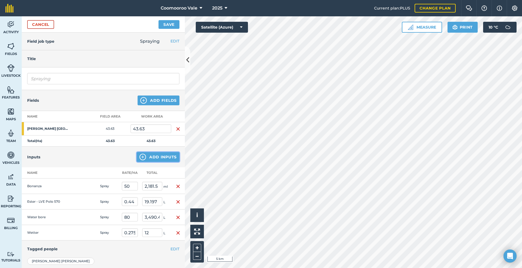
click at [158, 156] on button "Add Inputs" at bounding box center [158, 157] width 43 height 10
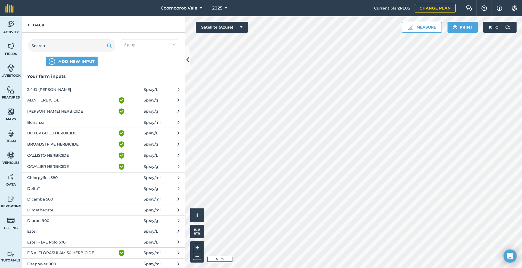
click at [49, 186] on span "DeltaT" at bounding box center [71, 188] width 89 height 6
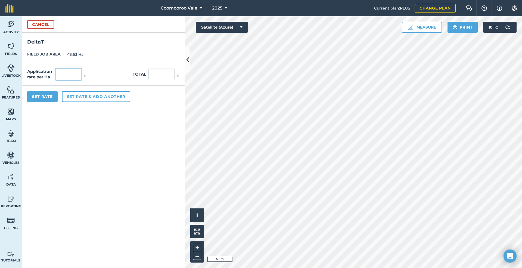
click at [72, 76] on input "text" at bounding box center [68, 74] width 26 height 11
type input "2"
type input "87.26"
click at [48, 94] on button "Set Rate" at bounding box center [42, 96] width 30 height 11
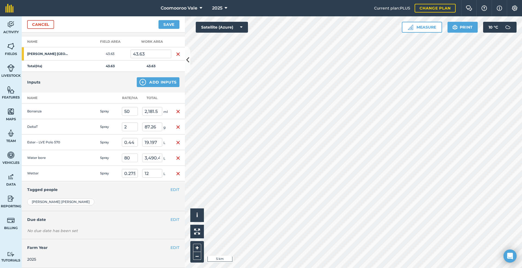
scroll to position [80, 0]
click at [171, 219] on button "EDIT" at bounding box center [175, 219] width 9 height 6
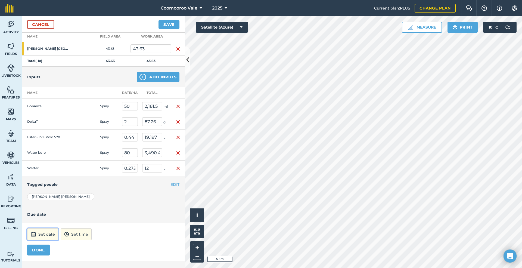
click at [48, 237] on button "Set date" at bounding box center [42, 234] width 31 height 12
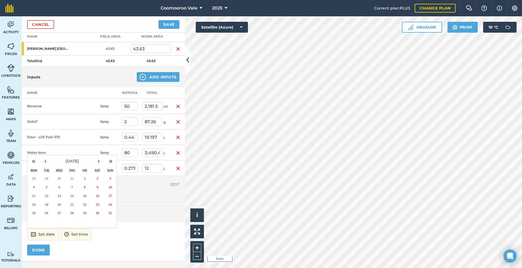
click at [35, 206] on abbr "18" at bounding box center [34, 205] width 4 height 4
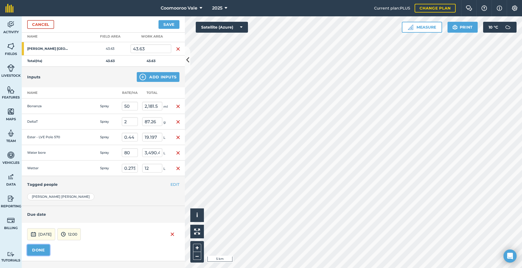
click at [40, 255] on button "DONE" at bounding box center [38, 249] width 23 height 11
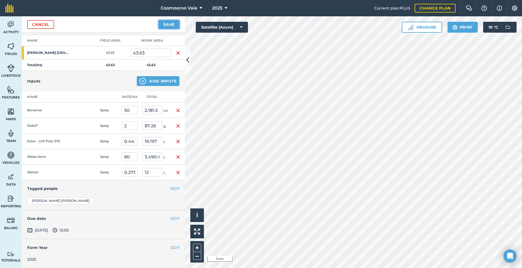
click at [169, 22] on button "Save" at bounding box center [169, 24] width 21 height 9
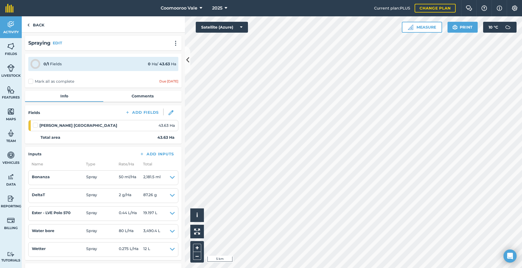
click at [31, 81] on label "Mark all as complete" at bounding box center [51, 82] width 46 height 6
click at [31, 81] on input "Mark all as complete" at bounding box center [30, 81] width 4 height 4
checkbox input "false"
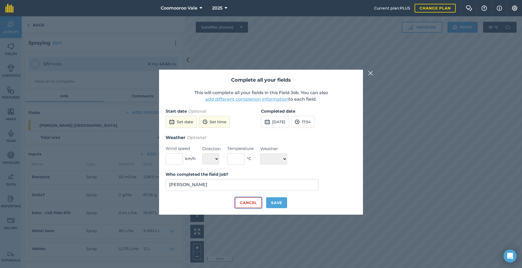
click at [245, 201] on button "Cancel" at bounding box center [248, 202] width 27 height 11
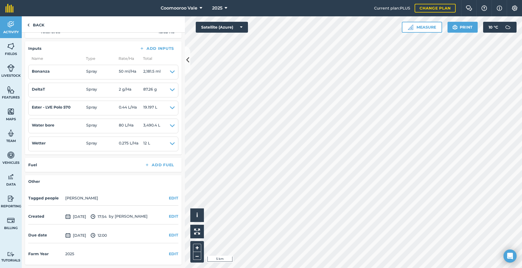
scroll to position [106, 0]
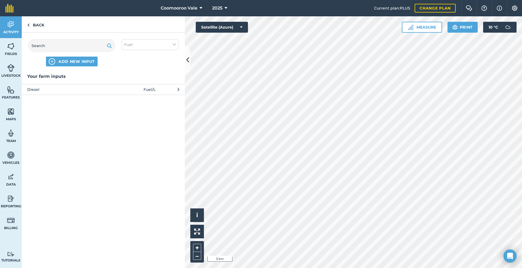
click at [102, 86] on span "Diesel" at bounding box center [71, 89] width 89 height 6
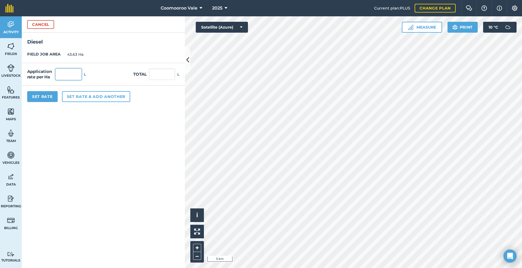
click at [74, 75] on input "text" at bounding box center [68, 74] width 26 height 11
type input "0.5"
type input "21.815"
click at [43, 95] on button "Set Rate" at bounding box center [42, 96] width 30 height 11
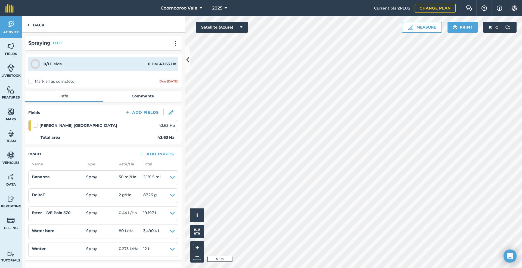
click at [35, 122] on label at bounding box center [36, 122] width 7 height 0
click at [35, 124] on input "checkbox" at bounding box center [35, 124] width 4 height 4
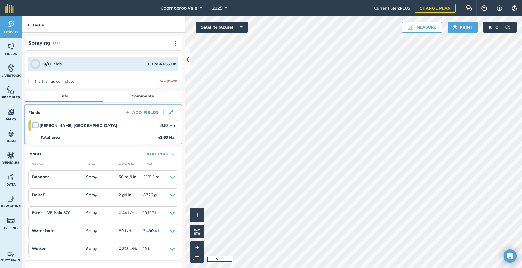
checkbox input "false"
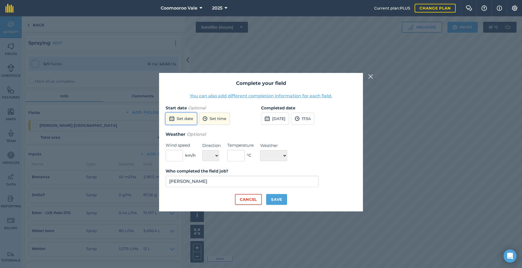
click at [188, 117] on button "Set date" at bounding box center [181, 119] width 31 height 12
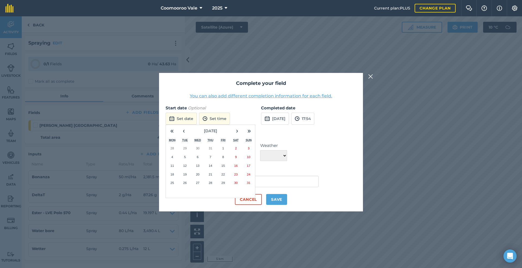
click at [172, 173] on abbr "18" at bounding box center [173, 174] width 4 height 4
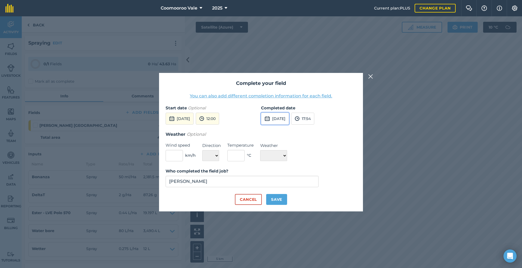
click at [281, 117] on button "[DATE]" at bounding box center [275, 119] width 28 height 12
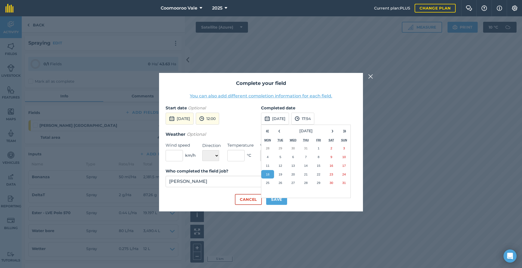
click at [268, 172] on abbr "18" at bounding box center [268, 174] width 4 height 4
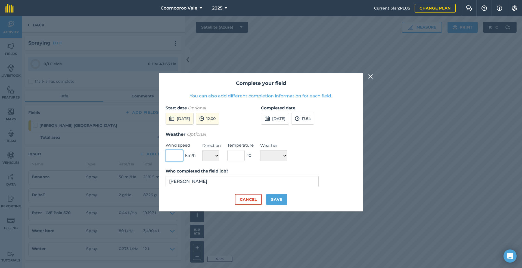
click at [175, 154] on input "text" at bounding box center [174, 155] width 17 height 11
type input "15"
click at [215, 156] on select "N NE E SE S SW W NW" at bounding box center [210, 155] width 17 height 11
select select "S"
click at [202, 150] on select "N NE E SE S SW W NW" at bounding box center [210, 155] width 17 height 11
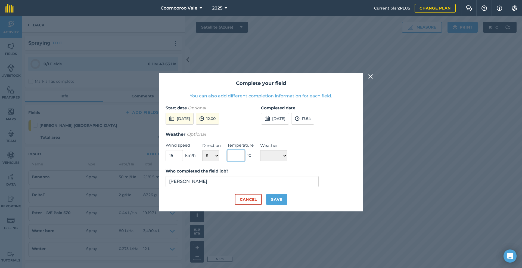
click at [241, 154] on input "text" at bounding box center [235, 155] width 17 height 11
type input "12"
click at [276, 155] on select "☀️ Sunny 🌧 Rainy ⛅️ Cloudy 🌨 Snow ❄️ Icy" at bounding box center [273, 155] width 27 height 11
select select "Cloudy"
click at [260, 150] on select "☀️ Sunny 🌧 Rainy ⛅️ Cloudy 🌨 Snow ❄️ Icy" at bounding box center [273, 155] width 27 height 11
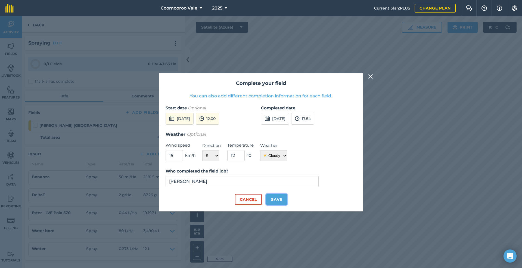
click at [281, 197] on button "Save" at bounding box center [276, 199] width 21 height 11
checkbox input "true"
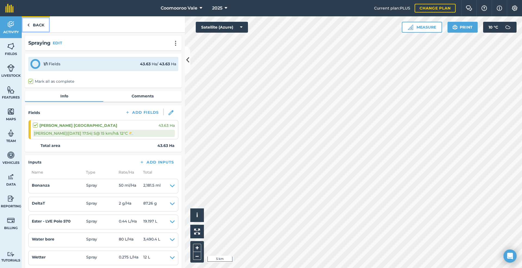
click at [38, 24] on link "Back" at bounding box center [36, 24] width 28 height 16
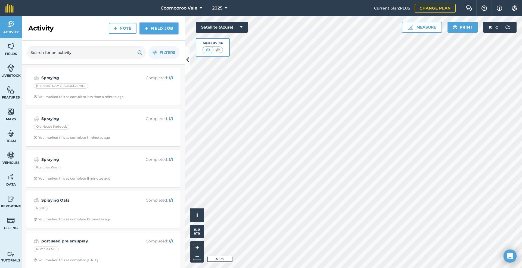
click at [160, 27] on link "Field Job" at bounding box center [159, 28] width 39 height 11
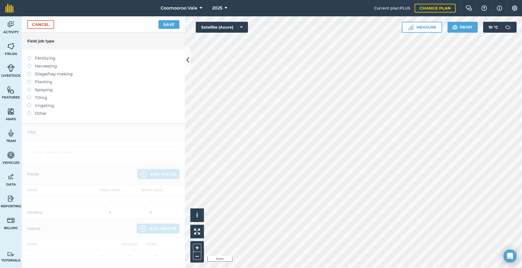
click at [30, 88] on label at bounding box center [31, 88] width 8 height 0
type input "Spraying"
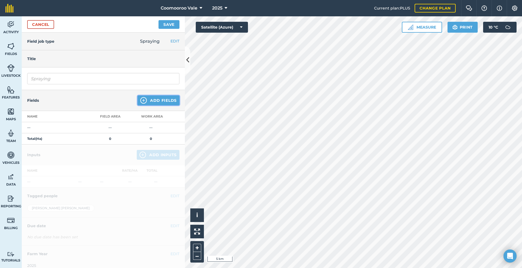
click at [154, 99] on button "Add Fields" at bounding box center [159, 100] width 42 height 10
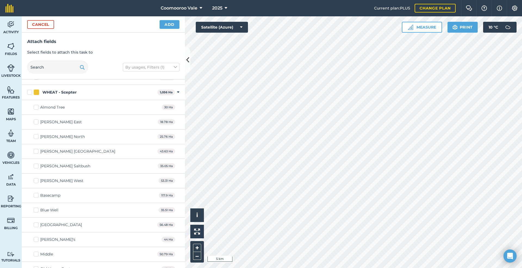
scroll to position [834, 0]
click at [37, 170] on label "[PERSON_NAME] Saltbush" at bounding box center [62, 167] width 57 height 6
click at [37, 168] on input "[PERSON_NAME] Saltbush" at bounding box center [36, 166] width 4 height 4
checkbox input "true"
click at [171, 23] on button "Add" at bounding box center [170, 24] width 20 height 9
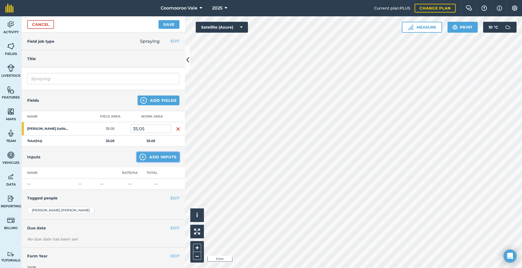
click at [155, 157] on button "Add Inputs" at bounding box center [158, 157] width 43 height 10
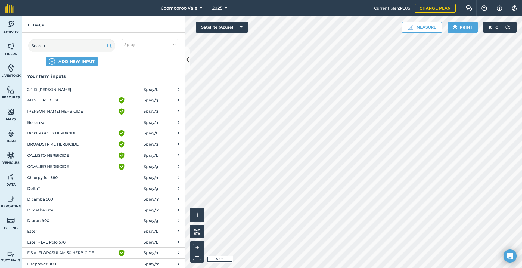
click at [73, 241] on span "Ester - LVE Polo 570" at bounding box center [71, 242] width 89 height 6
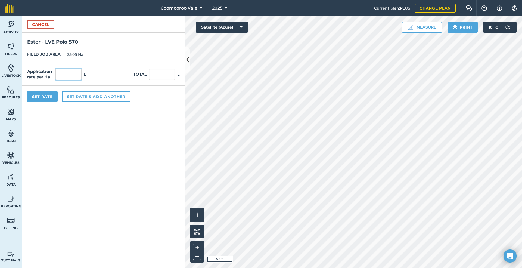
click at [72, 75] on input "text" at bounding box center [68, 74] width 26 height 11
type input "0.44"
type input "15.422"
click at [42, 96] on button "Set Rate" at bounding box center [42, 96] width 30 height 11
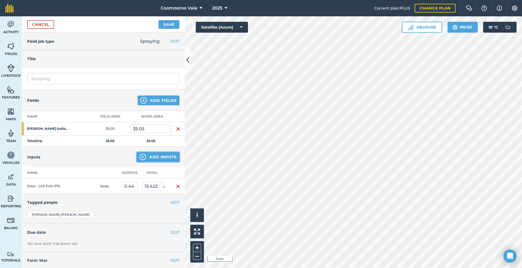
click at [158, 156] on button "Add Inputs" at bounding box center [158, 157] width 43 height 10
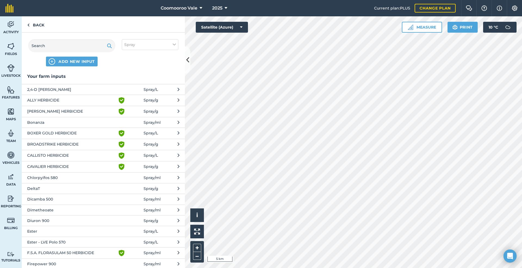
click at [54, 121] on span "Bonanza" at bounding box center [71, 122] width 89 height 6
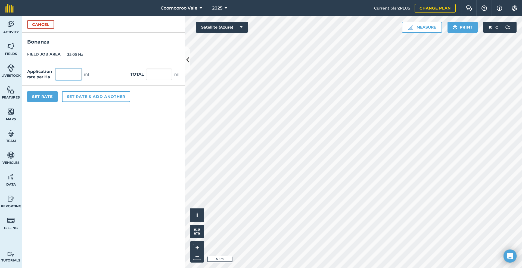
click at [73, 75] on input "text" at bounding box center [68, 74] width 26 height 11
type input "50"
type input "1,752.5"
click at [42, 96] on button "Set Rate" at bounding box center [42, 96] width 30 height 11
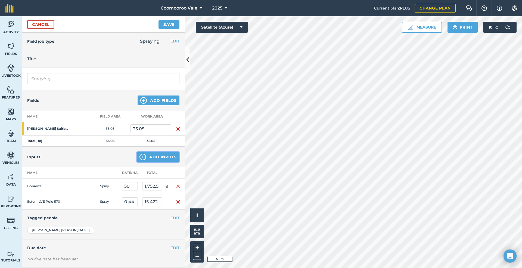
click at [161, 155] on button "Add Inputs" at bounding box center [158, 157] width 43 height 10
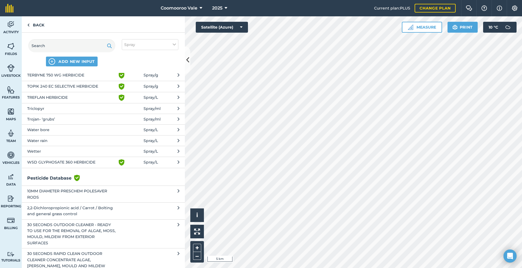
scroll to position [480, 0]
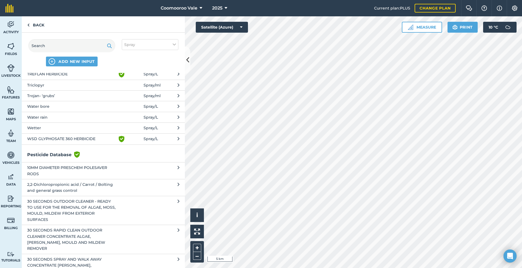
click at [45, 126] on span "Wetter" at bounding box center [71, 128] width 89 height 6
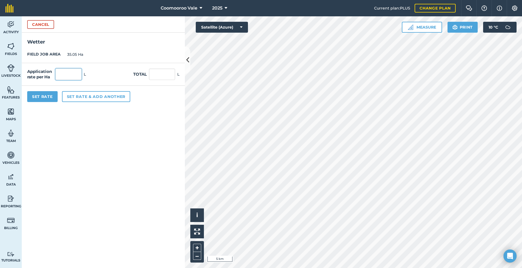
click at [73, 73] on input "text" at bounding box center [68, 74] width 26 height 11
type input "80"
type input "2,804"
click at [48, 96] on button "Set Rate" at bounding box center [42, 96] width 30 height 11
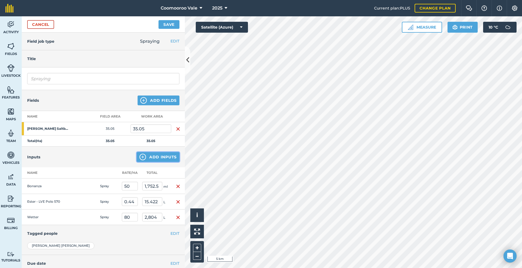
click at [157, 157] on button "Add Inputs" at bounding box center [158, 157] width 43 height 10
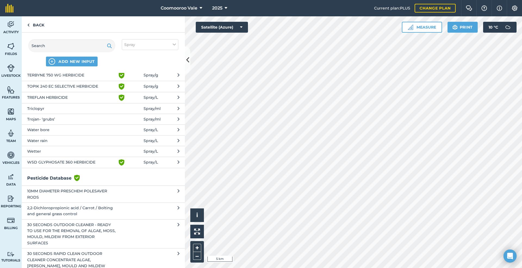
scroll to position [408, 0]
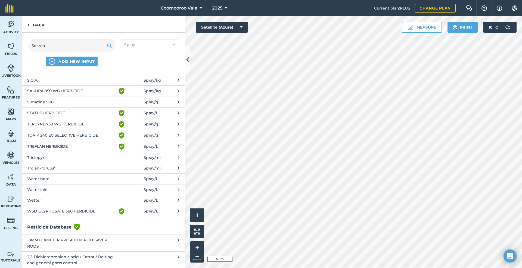
click at [67, 176] on span "Water bore" at bounding box center [71, 179] width 89 height 6
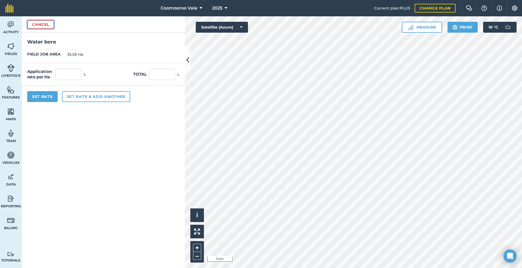
click at [42, 22] on button "Cancel" at bounding box center [40, 24] width 27 height 9
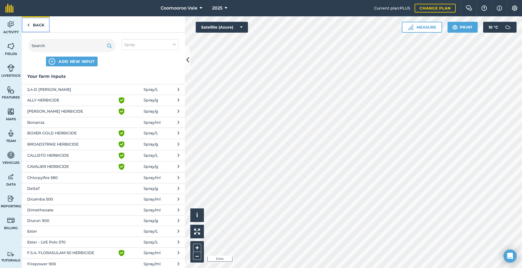
click at [41, 23] on link "Back" at bounding box center [36, 24] width 28 height 16
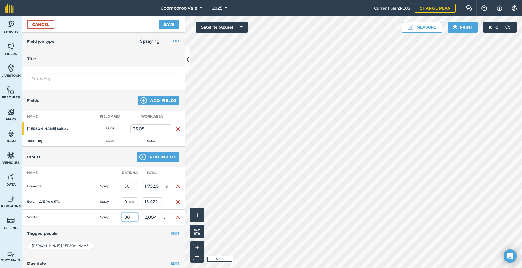
click at [133, 221] on input "80" at bounding box center [130, 217] width 16 height 9
click at [156, 221] on input "2,804" at bounding box center [152, 217] width 20 height 9
type input "2,80412"
type input "8,000.342"
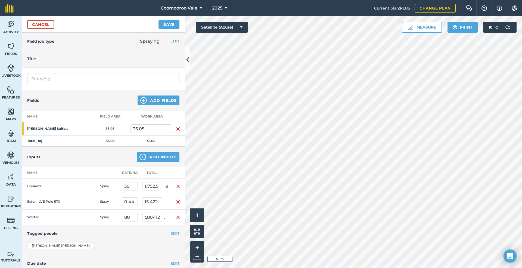
type input "280,412"
click at [176, 221] on img "button" at bounding box center [178, 217] width 4 height 7
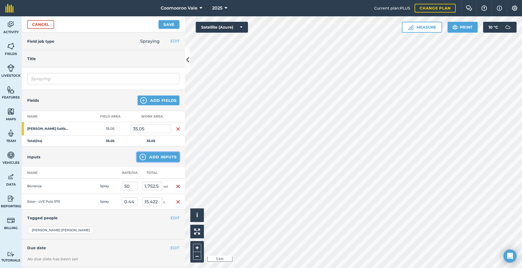
click at [160, 156] on button "Add Inputs" at bounding box center [158, 157] width 43 height 10
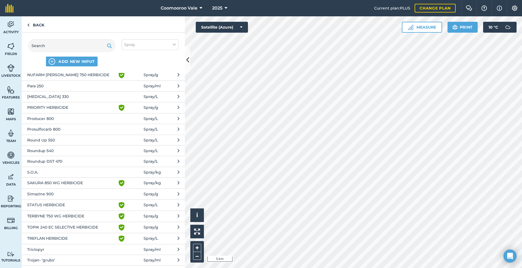
scroll to position [381, 0]
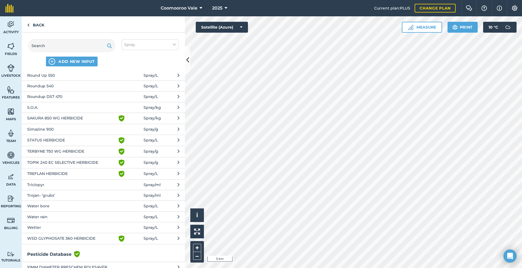
click at [60, 227] on span "Wetter" at bounding box center [71, 227] width 89 height 6
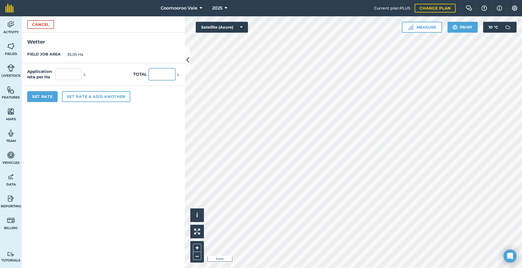
click at [172, 75] on input "text" at bounding box center [162, 74] width 26 height 11
type input "12"
type input "0.342"
click at [51, 97] on button "Set Rate" at bounding box center [42, 96] width 30 height 11
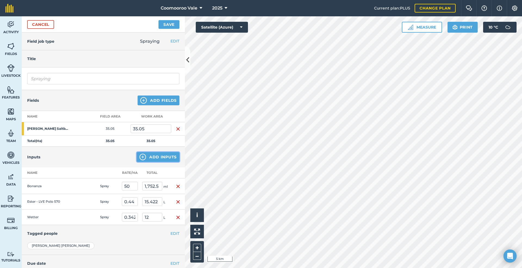
click at [159, 157] on button "Add Inputs" at bounding box center [158, 157] width 43 height 10
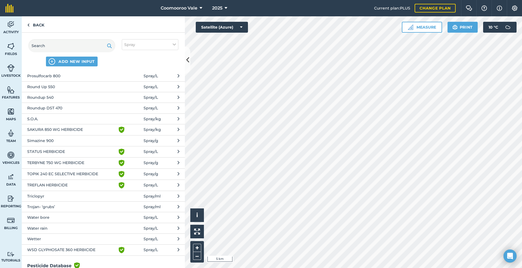
scroll to position [417, 0]
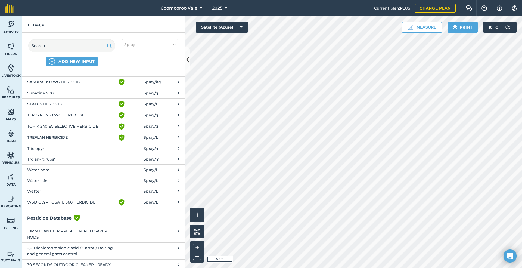
click at [86, 168] on span "Water bore" at bounding box center [71, 170] width 89 height 6
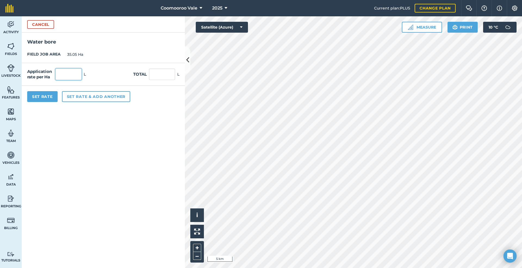
click at [76, 75] on input "text" at bounding box center [68, 74] width 26 height 11
type input "80"
type input "2,804"
click at [46, 97] on button "Set Rate" at bounding box center [42, 96] width 30 height 11
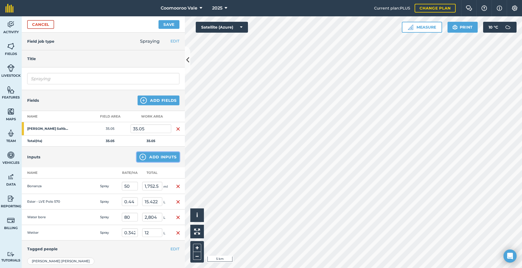
click at [144, 157] on button "Add Inputs" at bounding box center [158, 157] width 43 height 10
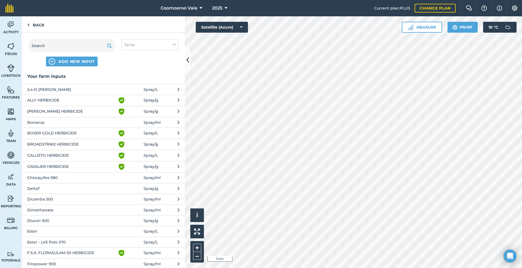
click at [44, 188] on span "DeltaT" at bounding box center [71, 188] width 89 height 6
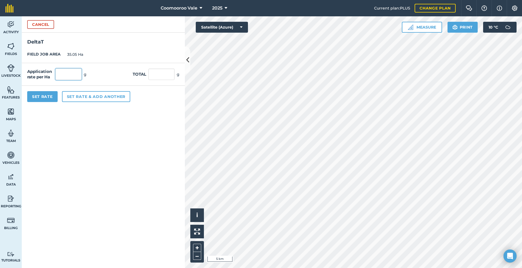
click at [73, 73] on input "text" at bounding box center [68, 74] width 26 height 11
type input "2"
type input "70.1"
click at [42, 95] on button "Set Rate" at bounding box center [42, 96] width 30 height 11
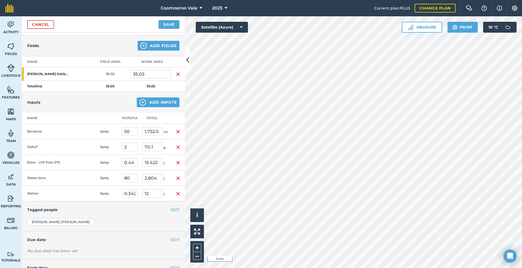
scroll to position [80, 0]
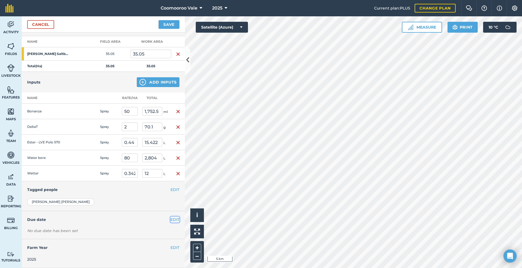
click at [171, 218] on button "EDIT" at bounding box center [175, 219] width 9 height 6
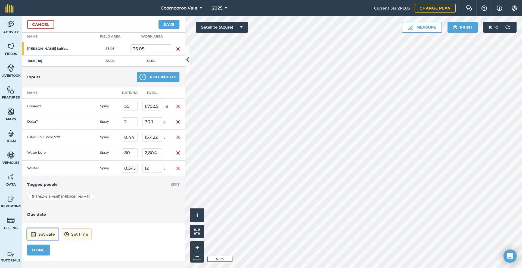
click at [43, 239] on button "Set date" at bounding box center [42, 234] width 31 height 12
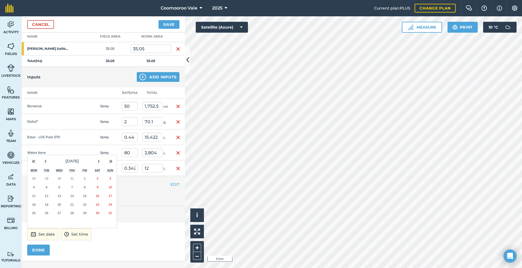
click at [34, 206] on abbr "18" at bounding box center [34, 205] width 4 height 4
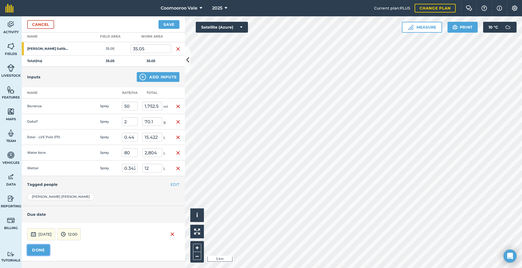
click at [36, 252] on button "DONE" at bounding box center [38, 249] width 23 height 11
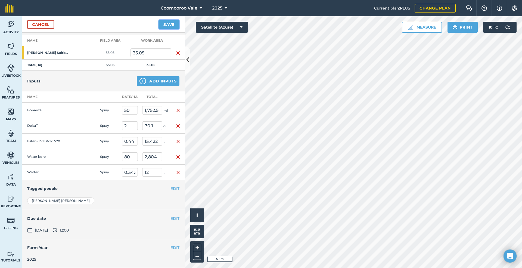
click at [171, 23] on button "Save" at bounding box center [169, 24] width 21 height 9
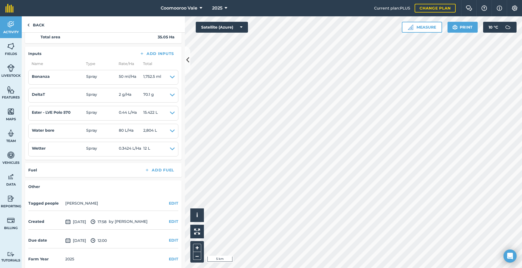
scroll to position [106, 0]
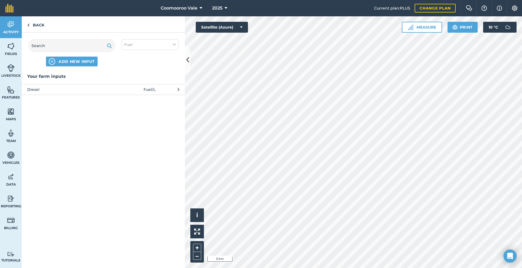
click at [66, 88] on span "Diesel" at bounding box center [71, 89] width 89 height 6
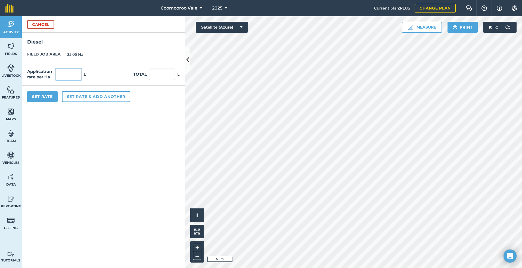
click at [67, 73] on input "text" at bounding box center [68, 74] width 26 height 11
type input "0.5"
type input "17.525"
click at [40, 94] on button "Set Rate" at bounding box center [42, 96] width 30 height 11
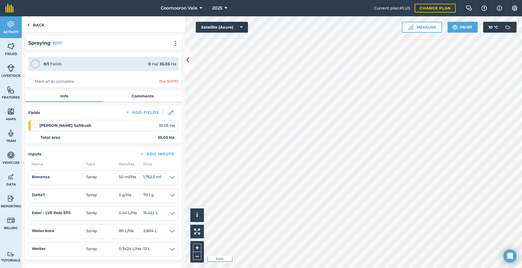
click at [31, 81] on label "Mark all as complete" at bounding box center [51, 82] width 46 height 6
click at [31, 81] on input "Mark all as complete" at bounding box center [30, 81] width 4 height 4
checkbox input "false"
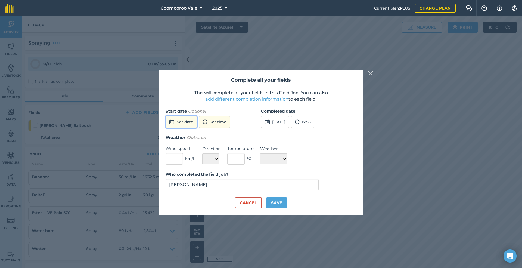
click at [183, 120] on button "Set date" at bounding box center [181, 122] width 31 height 12
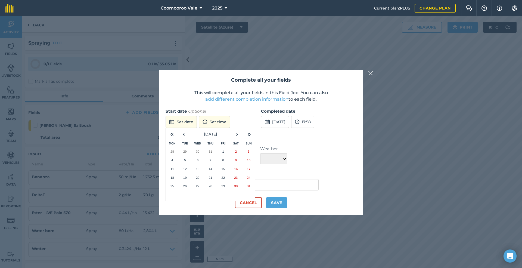
click at [173, 176] on abbr "18" at bounding box center [173, 178] width 4 height 4
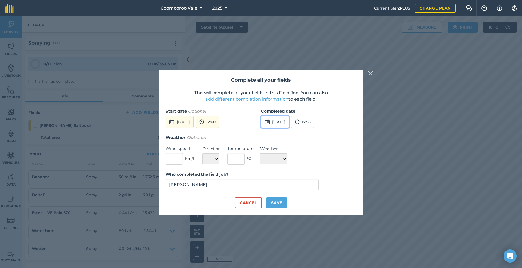
click at [278, 121] on button "[DATE]" at bounding box center [275, 122] width 28 height 12
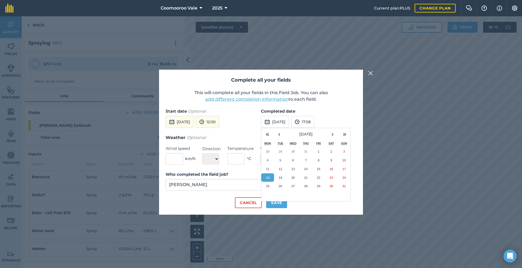
click at [266, 177] on abbr "18" at bounding box center [268, 178] width 4 height 4
click at [176, 158] on input "text" at bounding box center [174, 158] width 17 height 11
type input "15"
click at [216, 157] on select "N NE E SE S SW W NW" at bounding box center [210, 158] width 17 height 11
select select "S"
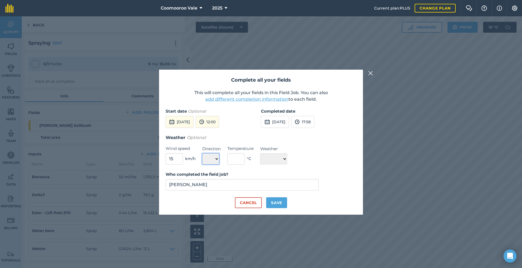
click at [202, 153] on select "N NE E SE S SW W NW" at bounding box center [210, 158] width 17 height 11
click at [236, 157] on input "text" at bounding box center [235, 158] width 17 height 11
type input "12"
click at [269, 156] on select "☀️ Sunny 🌧 Rainy ⛅️ Cloudy 🌨 Snow ❄️ Icy" at bounding box center [273, 158] width 27 height 11
select select "Cloudy"
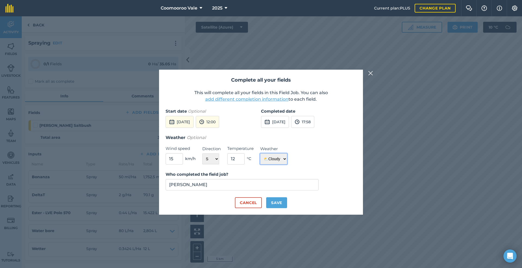
click at [260, 153] on select "☀️ Sunny 🌧 Rainy ⛅️ Cloudy 🌨 Snow ❄️ Icy" at bounding box center [273, 158] width 27 height 11
click at [278, 200] on button "Save" at bounding box center [276, 202] width 21 height 11
checkbox input "true"
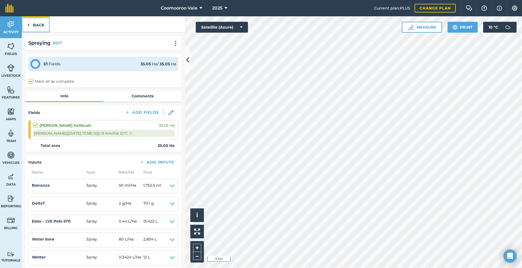
click at [35, 24] on link "Back" at bounding box center [36, 24] width 28 height 16
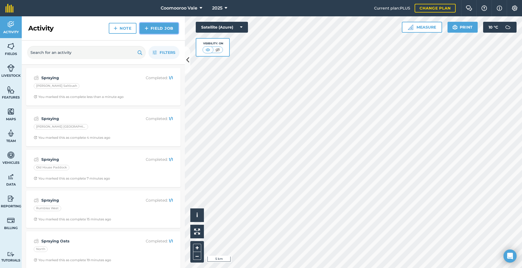
click at [162, 27] on link "Field Job" at bounding box center [159, 28] width 39 height 11
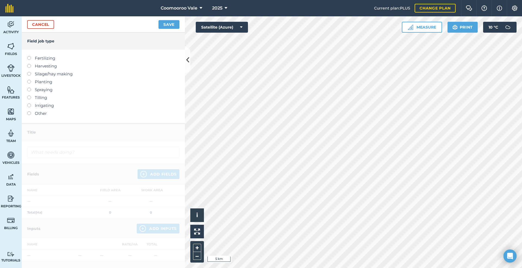
click at [29, 88] on label at bounding box center [31, 88] width 8 height 0
type input "Spraying"
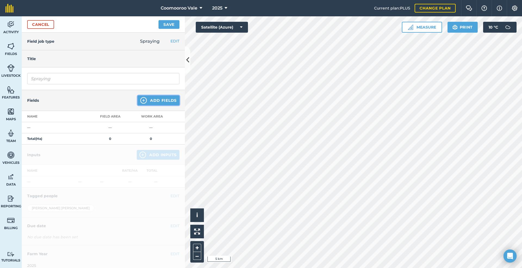
click at [163, 98] on button "Add Fields" at bounding box center [159, 100] width 42 height 10
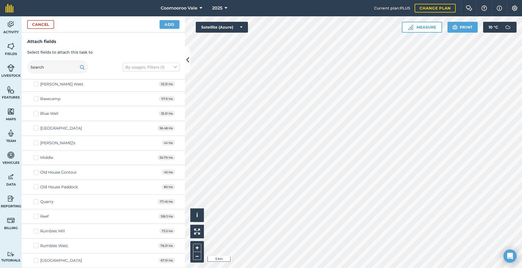
scroll to position [938, 0]
click at [34, 128] on div "House East 56.48 Ha" at bounding box center [103, 128] width 163 height 15
click at [37, 128] on label "[GEOGRAPHIC_DATA]" at bounding box center [58, 128] width 48 height 6
click at [37, 128] on input "[GEOGRAPHIC_DATA]" at bounding box center [36, 127] width 4 height 4
checkbox input "true"
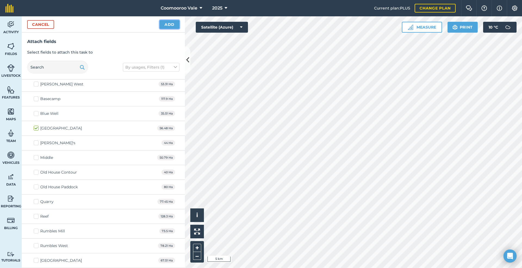
click at [172, 24] on button "Add" at bounding box center [170, 24] width 20 height 9
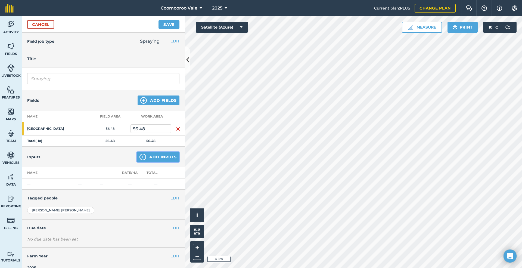
click at [149, 154] on button "Add Inputs" at bounding box center [158, 157] width 43 height 10
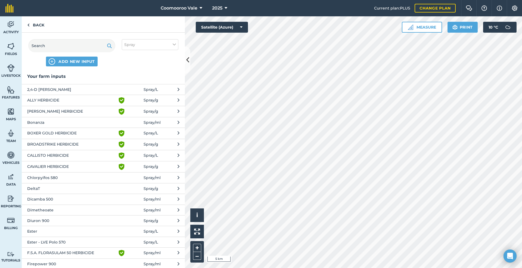
click at [67, 241] on span "Ester - LVE Polo 570" at bounding box center [71, 242] width 89 height 6
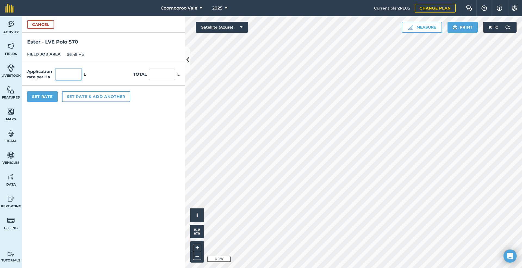
click at [73, 75] on input "text" at bounding box center [68, 74] width 26 height 11
type input "0.44"
type input "24.851"
click at [45, 96] on button "Set Rate" at bounding box center [42, 96] width 30 height 11
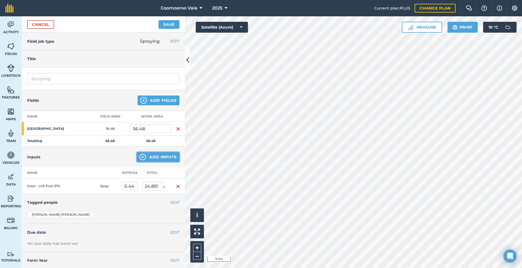
click at [152, 157] on button "Add Inputs" at bounding box center [158, 157] width 43 height 10
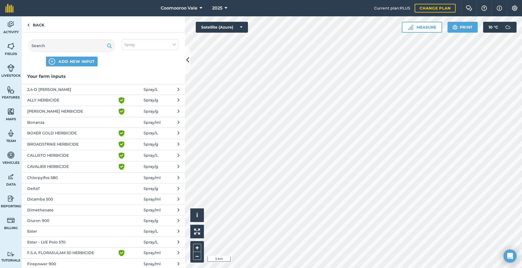
click at [47, 121] on span "Bonanza" at bounding box center [71, 122] width 89 height 6
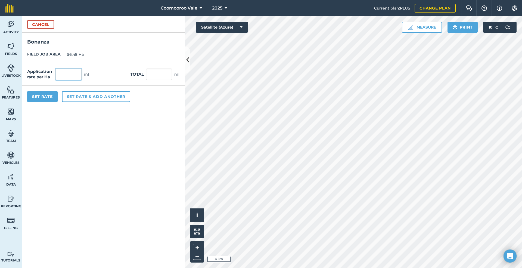
click at [73, 74] on input "text" at bounding box center [68, 74] width 26 height 11
type input "50"
type input "2,824"
click at [37, 96] on button "Set Rate" at bounding box center [42, 96] width 30 height 11
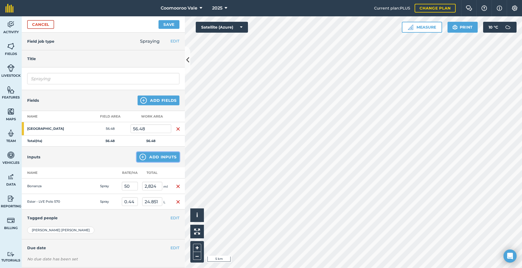
click at [151, 157] on button "Add Inputs" at bounding box center [158, 157] width 43 height 10
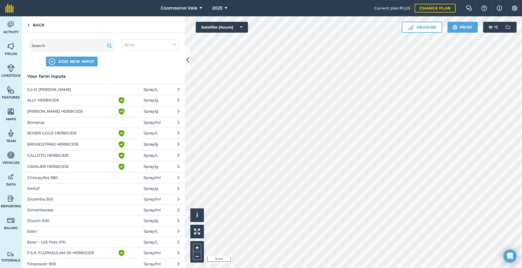
click at [104, 254] on span "F.S.A. FLORASULAM 50 HERBICIDE" at bounding box center [71, 253] width 89 height 7
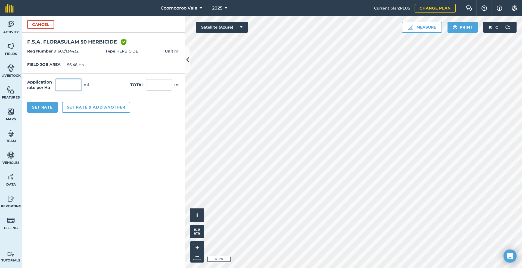
click at [74, 85] on input "text" at bounding box center [68, 84] width 26 height 11
type input "17"
type input "960.16"
click at [44, 104] on button "Set Rate" at bounding box center [42, 107] width 30 height 11
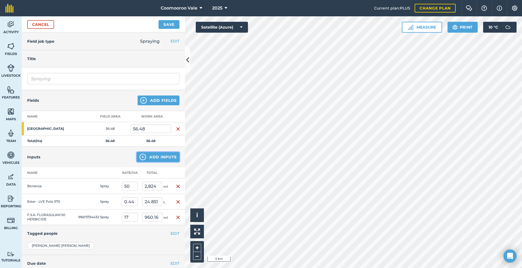
click at [149, 156] on button "Add Inputs" at bounding box center [158, 157] width 43 height 10
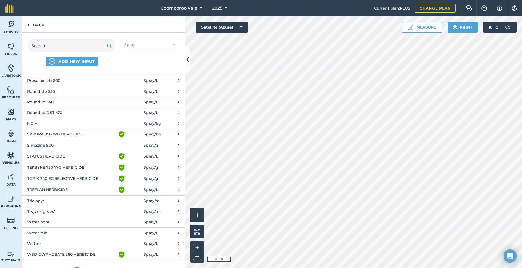
scroll to position [371, 0]
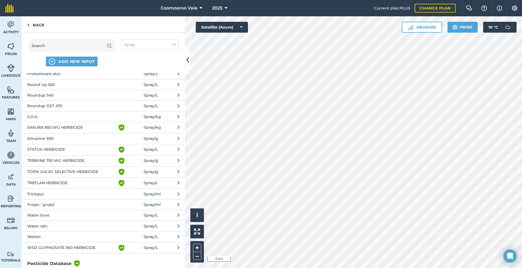
click at [42, 234] on span "Wetter" at bounding box center [71, 237] width 89 height 6
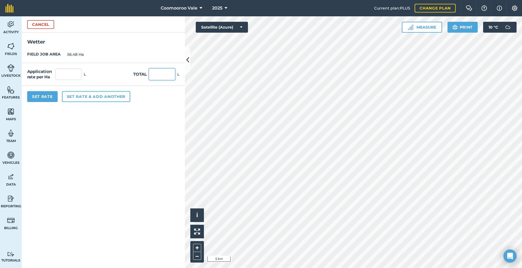
click at [158, 73] on input "text" at bounding box center [162, 74] width 26 height 11
type input "12"
type input "0.212"
click at [42, 96] on button "Set Rate" at bounding box center [42, 96] width 30 height 11
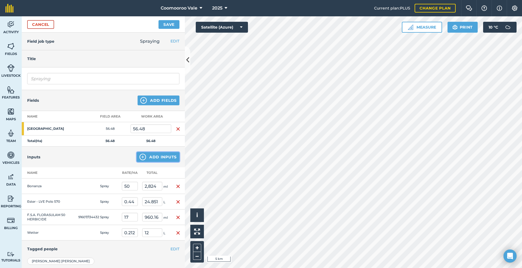
click at [146, 156] on button "Add Inputs" at bounding box center [158, 157] width 43 height 10
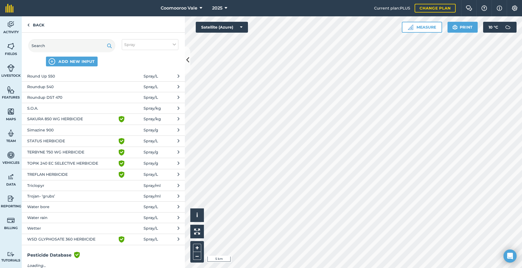
scroll to position [381, 0]
click at [60, 203] on span "Water bore" at bounding box center [71, 206] width 89 height 6
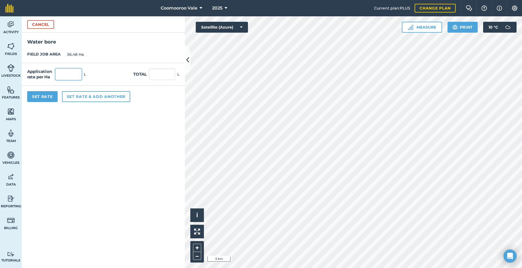
click at [74, 73] on input "text" at bounding box center [68, 74] width 26 height 11
type input "90"
type input "5,083.2"
click at [42, 96] on button "Set Rate" at bounding box center [42, 96] width 30 height 11
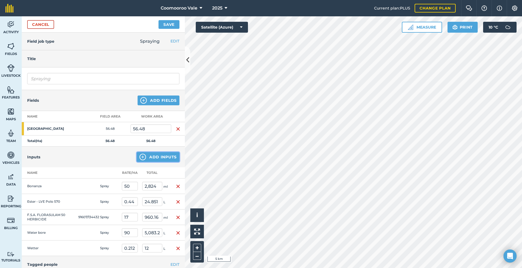
click at [157, 156] on button "Add Inputs" at bounding box center [158, 157] width 43 height 10
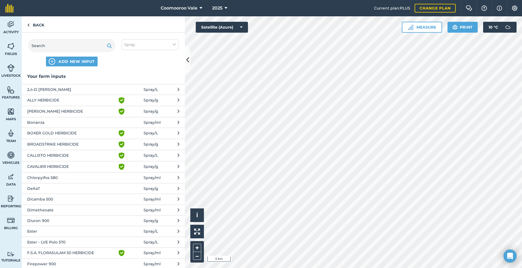
click at [45, 188] on span "DeltaT" at bounding box center [71, 188] width 89 height 6
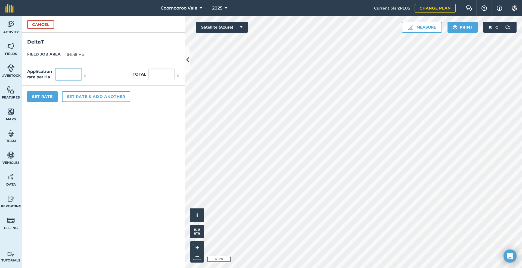
click at [73, 73] on input "text" at bounding box center [68, 74] width 26 height 11
type input "2"
type input "112.96"
click at [48, 94] on button "Set Rate" at bounding box center [42, 96] width 30 height 11
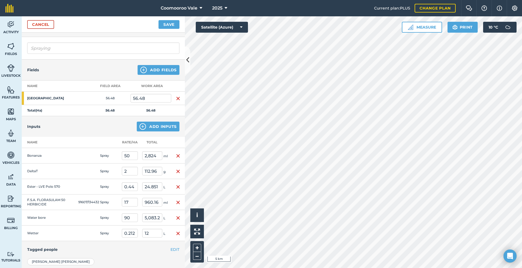
scroll to position [27, 0]
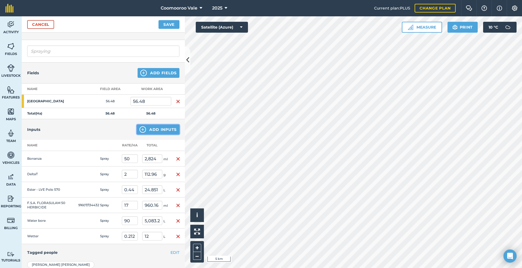
click at [165, 128] on button "Add Inputs" at bounding box center [158, 130] width 43 height 10
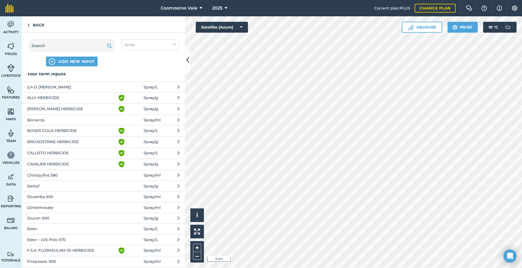
scroll to position [0, 0]
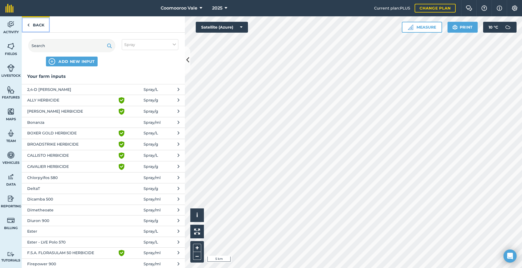
click at [38, 23] on link "Back" at bounding box center [36, 24] width 28 height 16
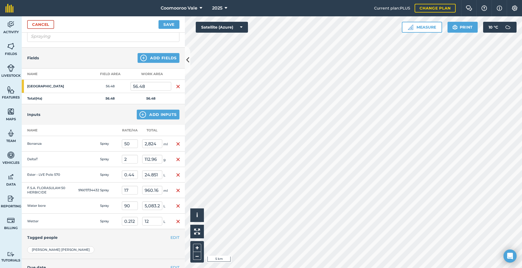
scroll to position [100, 0]
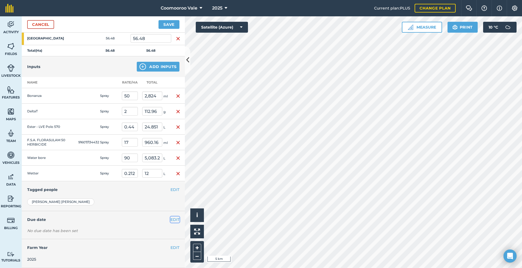
click at [171, 218] on button "EDIT" at bounding box center [175, 219] width 9 height 6
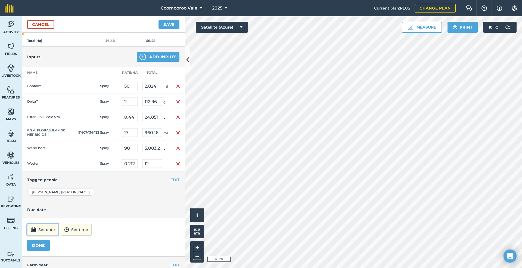
click at [44, 236] on button "Set date" at bounding box center [42, 230] width 31 height 12
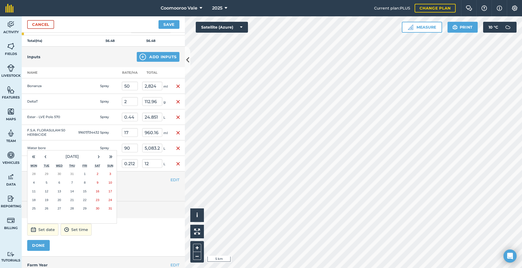
click at [33, 202] on abbr "18" at bounding box center [34, 200] width 4 height 4
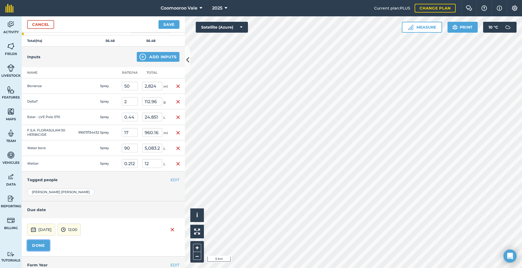
click at [42, 251] on button "DONE" at bounding box center [38, 245] width 23 height 11
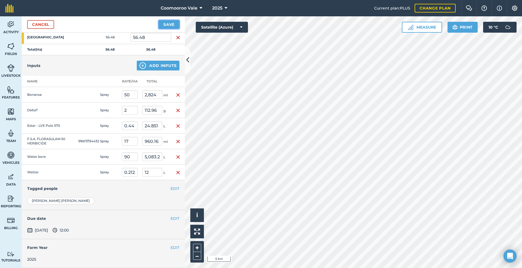
click at [173, 22] on button "Save" at bounding box center [169, 24] width 21 height 9
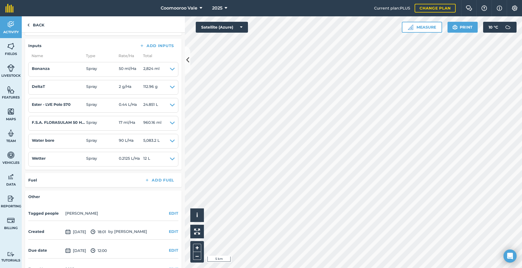
scroll to position [109, 0]
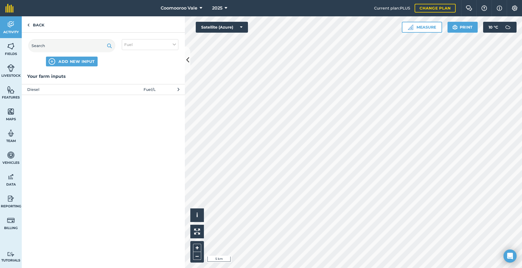
click at [84, 88] on span "Diesel" at bounding box center [71, 89] width 89 height 6
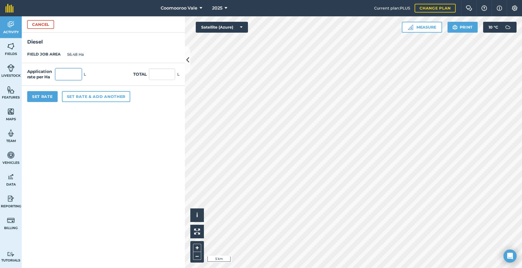
click at [65, 72] on input "text" at bounding box center [68, 74] width 26 height 11
type input "0.5"
type input "28.24"
click at [45, 95] on button "Set Rate" at bounding box center [42, 96] width 30 height 11
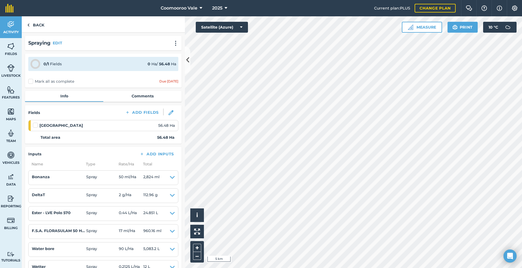
click at [35, 122] on label at bounding box center [36, 122] width 7 height 0
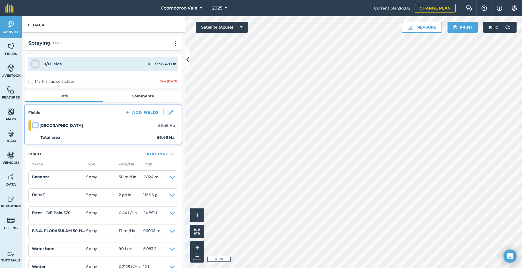
click at [35, 125] on input "checkbox" at bounding box center [35, 124] width 4 height 4
checkbox input "false"
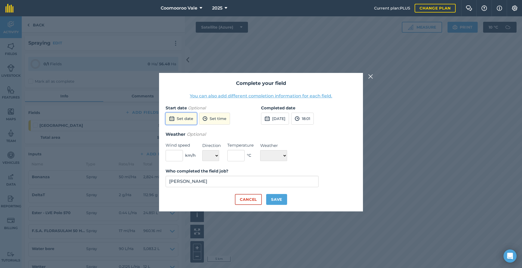
click at [188, 117] on button "Set date" at bounding box center [181, 119] width 31 height 12
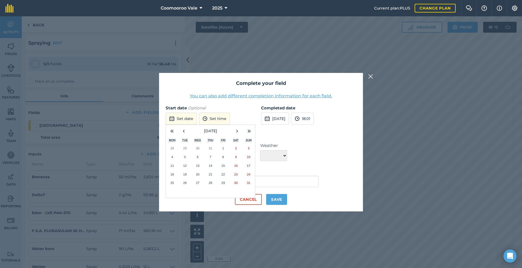
click at [173, 172] on abbr "18" at bounding box center [173, 174] width 4 height 4
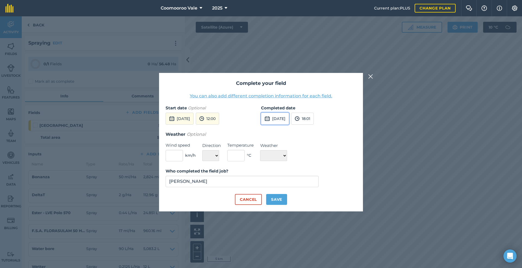
drag, startPoint x: 298, startPoint y: 118, endPoint x: 290, endPoint y: 123, distance: 9.9
click at [289, 118] on button "[DATE]" at bounding box center [275, 119] width 28 height 12
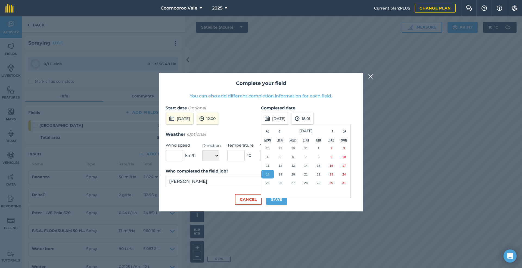
click at [270, 172] on button "18" at bounding box center [267, 174] width 13 height 9
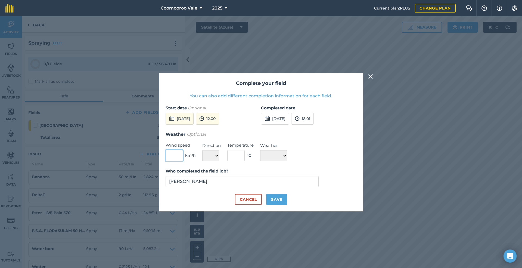
click at [179, 157] on input "text" at bounding box center [174, 155] width 17 height 11
type input "10"
click at [214, 154] on select "N NE E SE S SW W NW" at bounding box center [210, 155] width 17 height 11
select select "S"
click at [202, 150] on select "N NE E SE S SW W NW" at bounding box center [210, 155] width 17 height 11
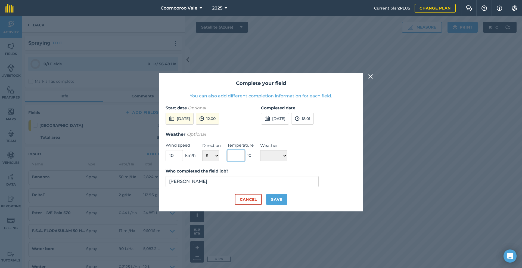
click at [237, 153] on input "text" at bounding box center [235, 155] width 17 height 11
type input "12"
click at [281, 155] on select "☀️ Sunny 🌧 Rainy ⛅️ Cloudy 🌨 Snow ❄️ Icy" at bounding box center [273, 155] width 27 height 11
select select "Cloudy"
click at [260, 150] on select "☀️ Sunny 🌧 Rainy ⛅️ Cloudy 🌨 Snow ❄️ Icy" at bounding box center [273, 155] width 27 height 11
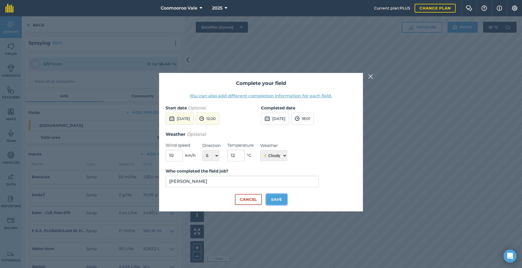
click at [272, 199] on button "Save" at bounding box center [276, 199] width 21 height 11
checkbox input "true"
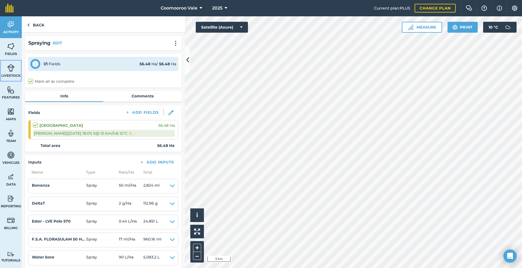
click at [9, 67] on img at bounding box center [11, 68] width 8 height 8
